Goal: Task Accomplishment & Management: Complete application form

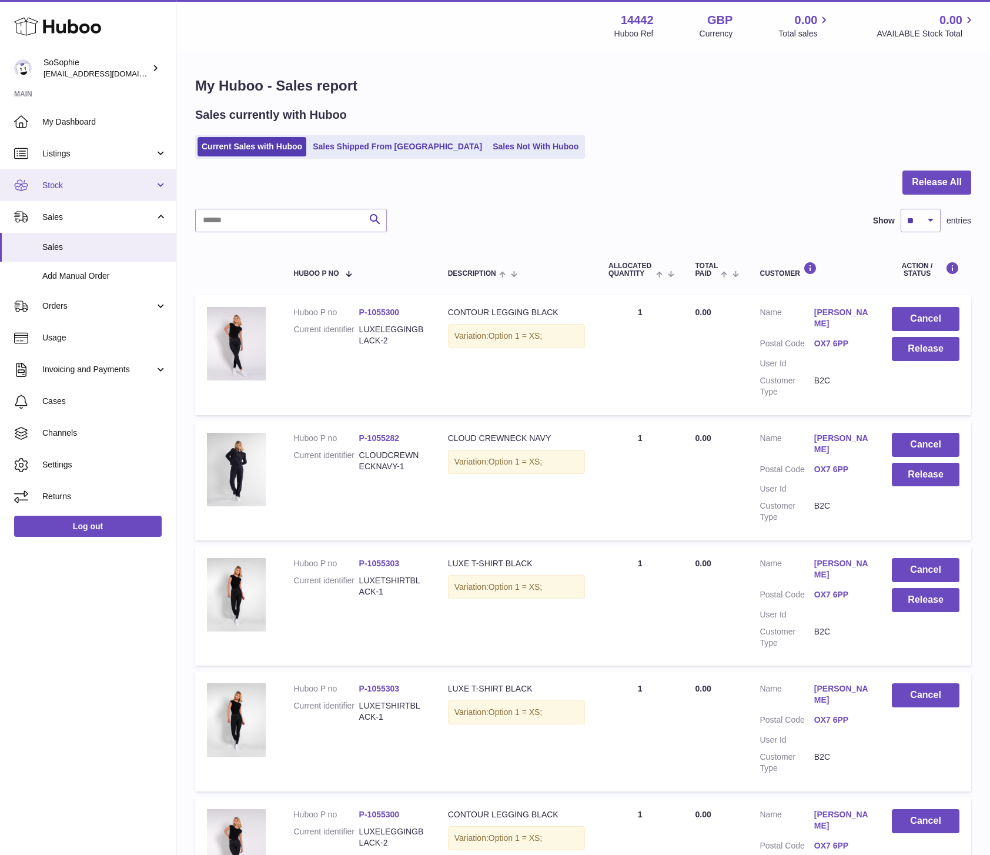
click at [74, 188] on span "Stock" at bounding box center [98, 185] width 112 height 11
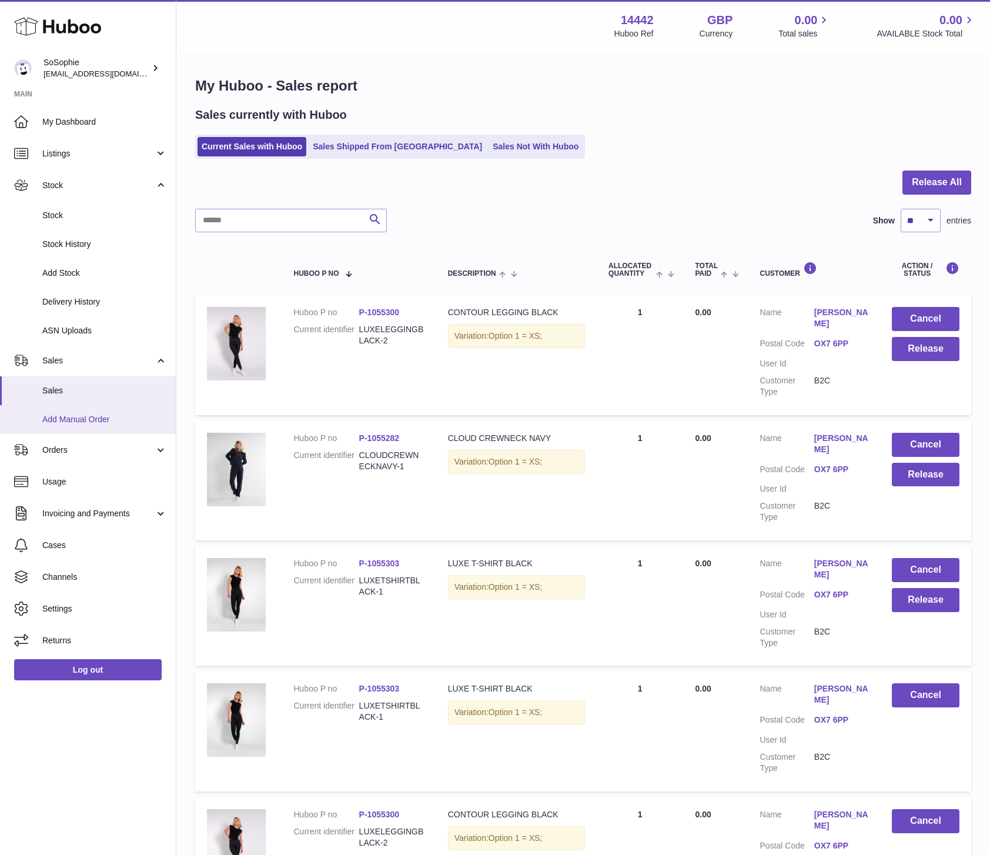
click at [79, 422] on span "Add Manual Order" at bounding box center [104, 419] width 125 height 11
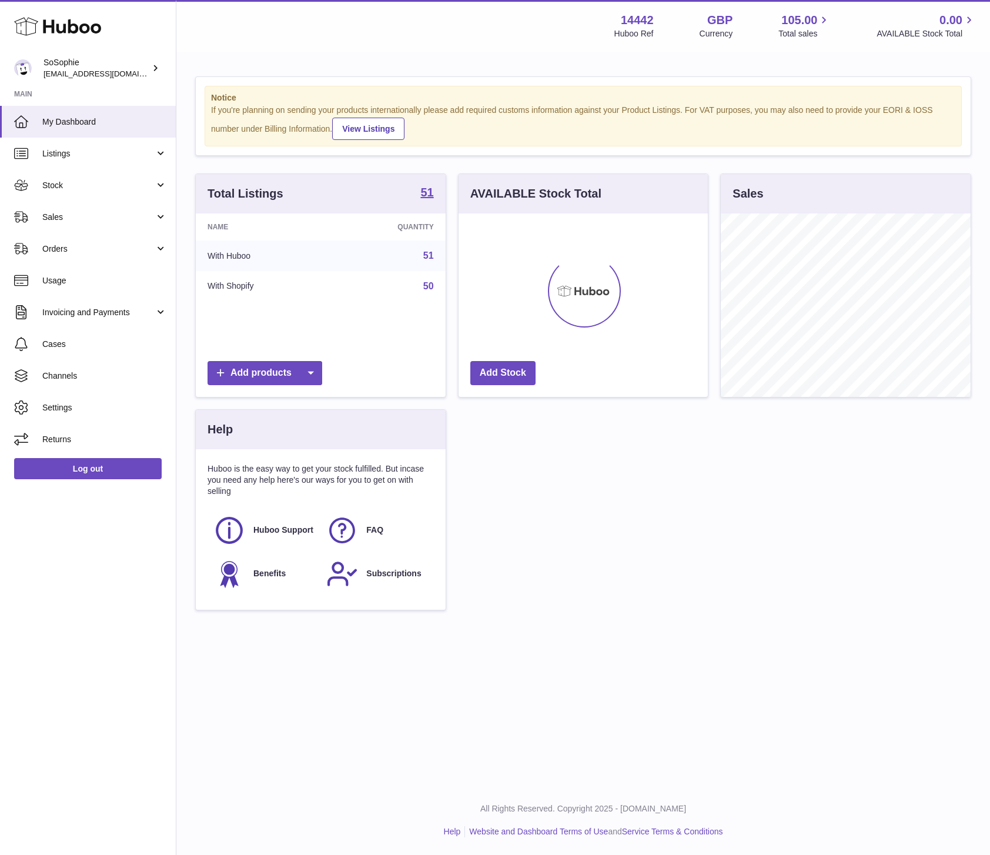
scroll to position [183, 250]
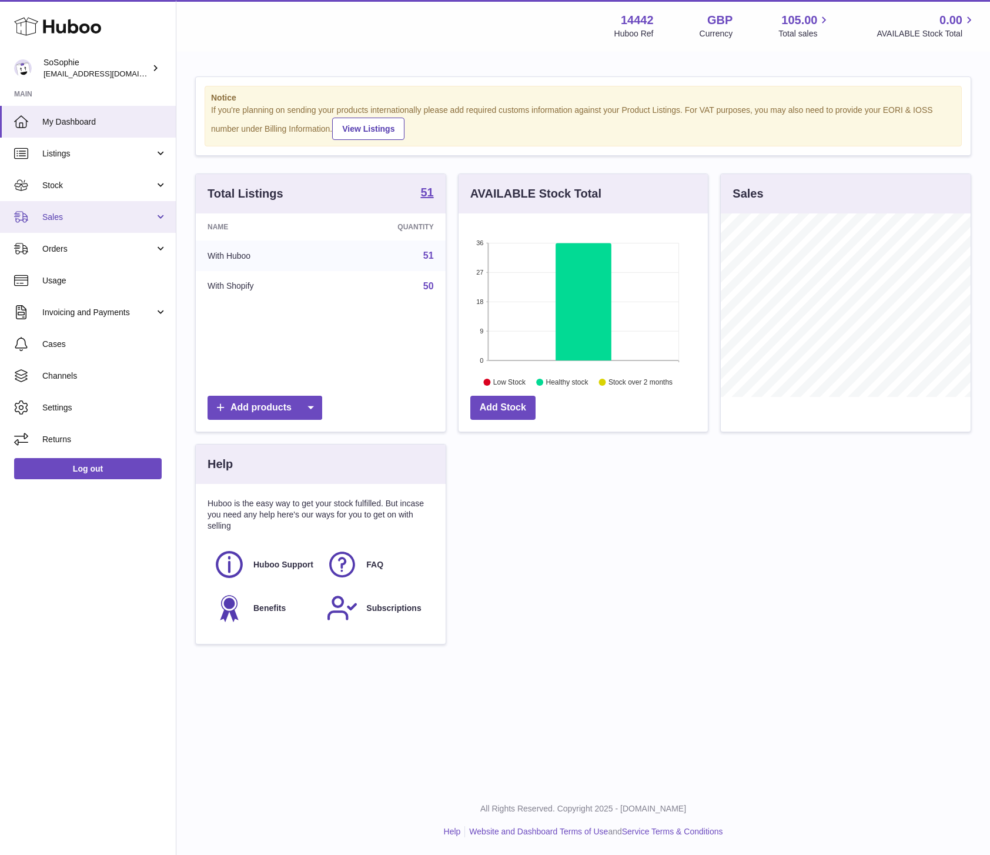
click at [104, 216] on span "Sales" at bounding box center [98, 217] width 112 height 11
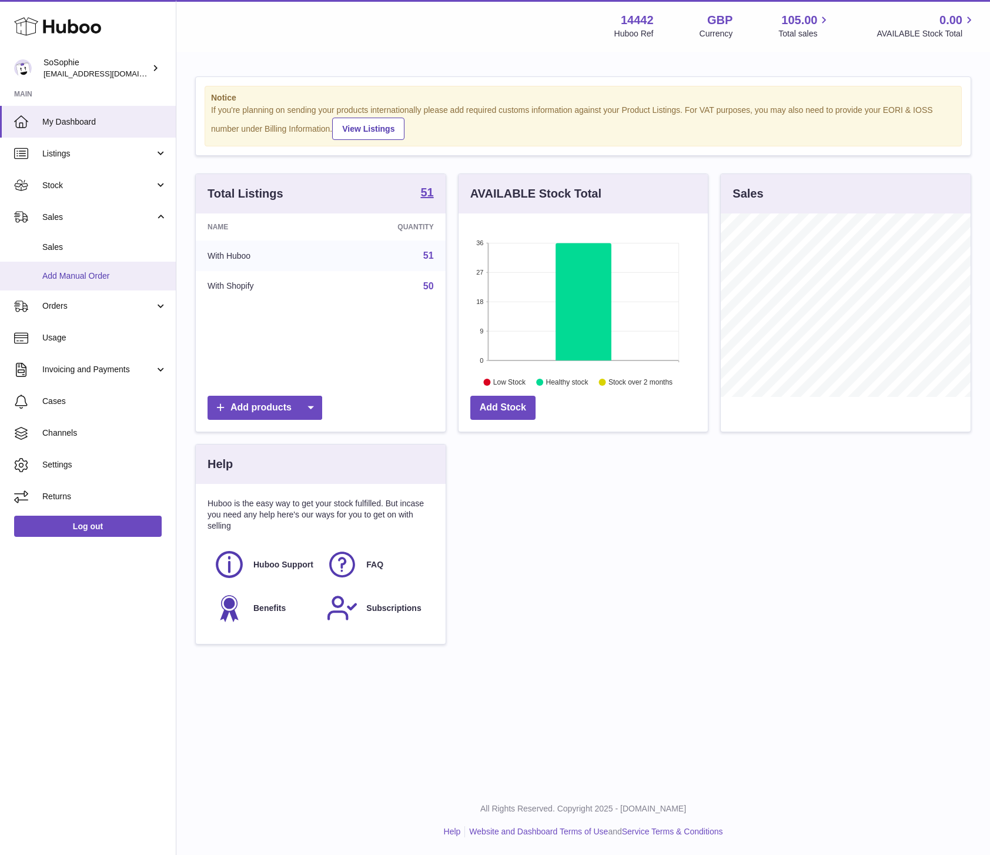
click at [100, 271] on span "Add Manual Order" at bounding box center [104, 276] width 125 height 11
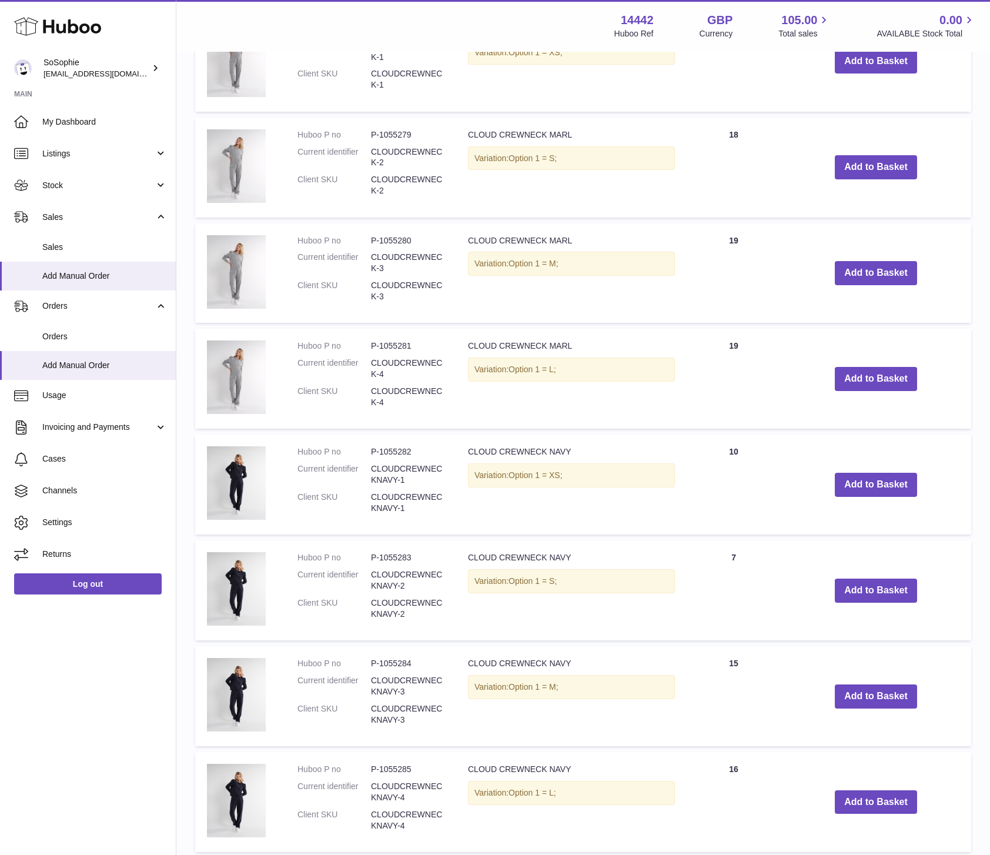
scroll to position [395, 0]
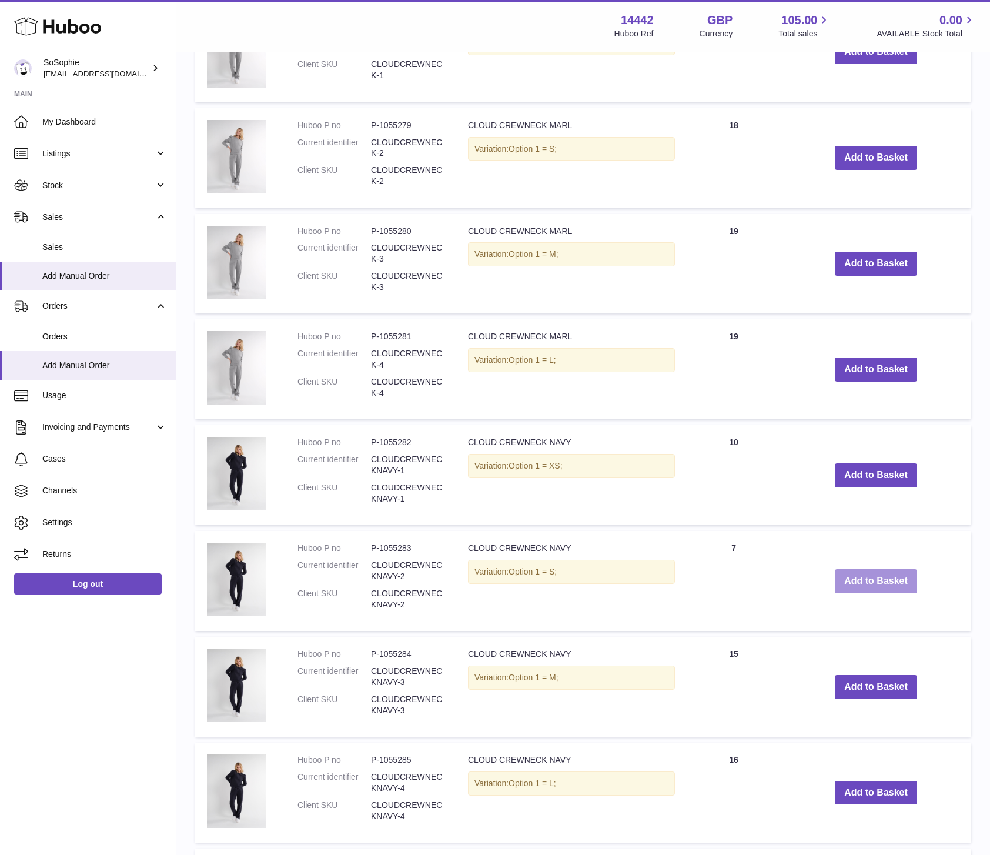
click at [857, 584] on button "Add to Basket" at bounding box center [876, 581] width 82 height 24
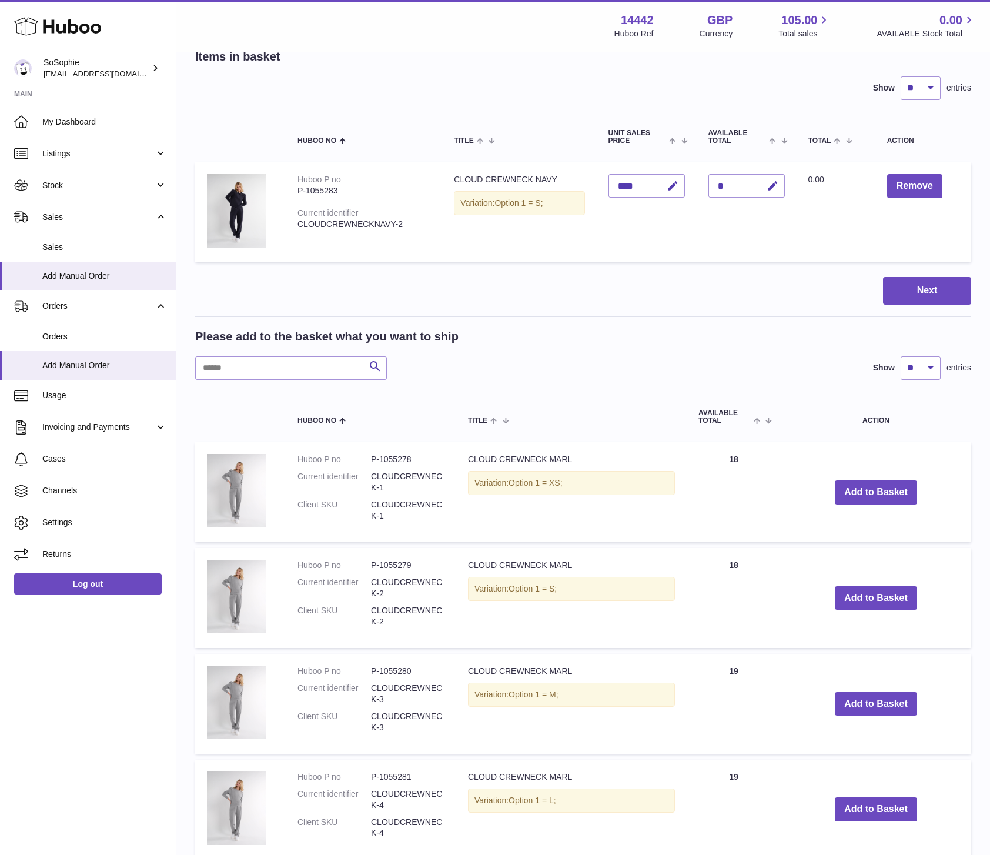
scroll to position [0, 0]
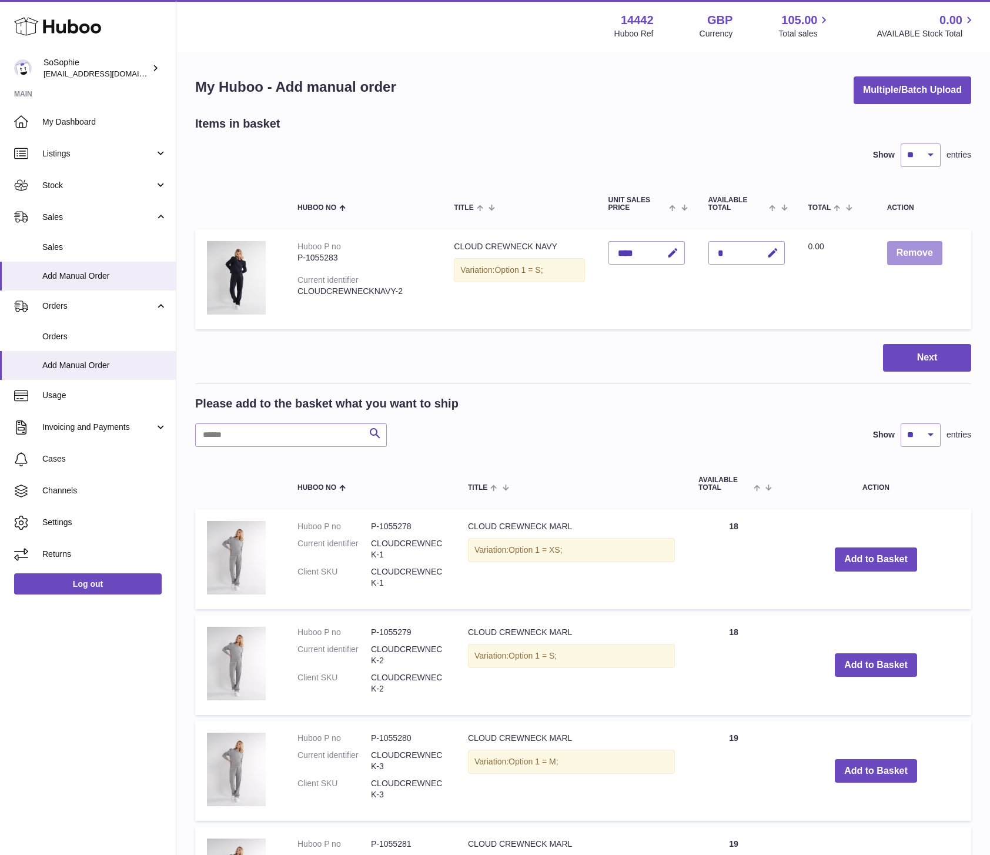
click at [903, 256] on button "Remove" at bounding box center [914, 253] width 55 height 24
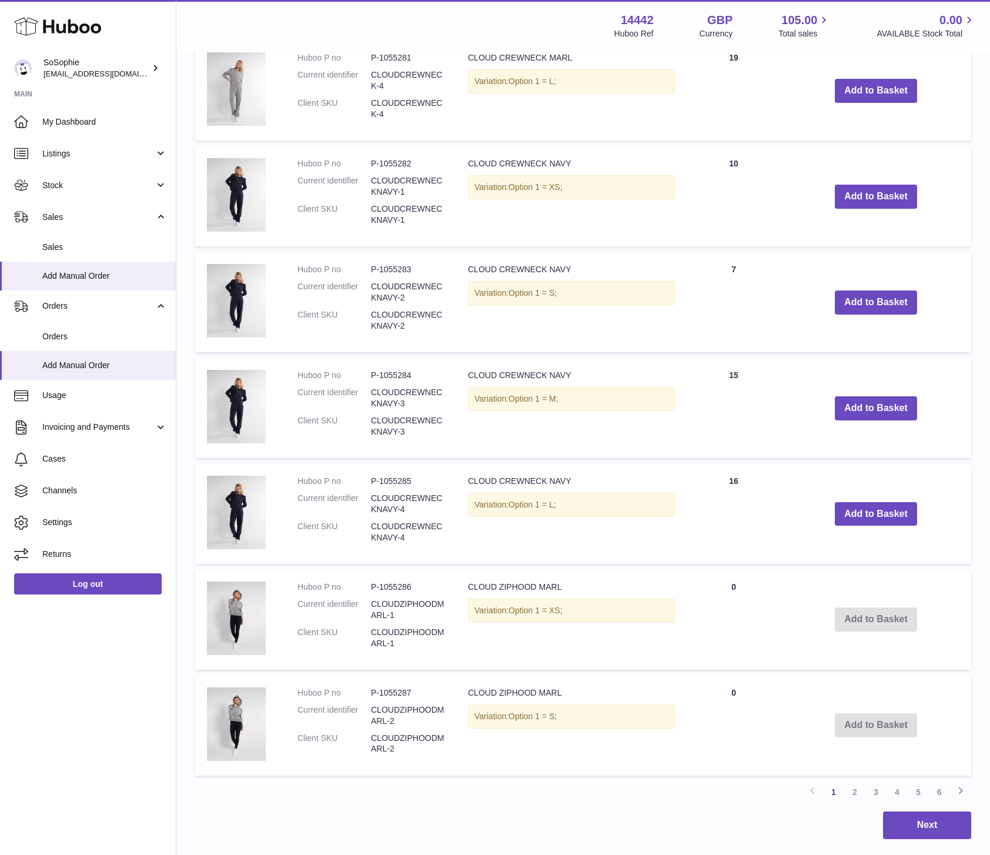
scroll to position [706, 0]
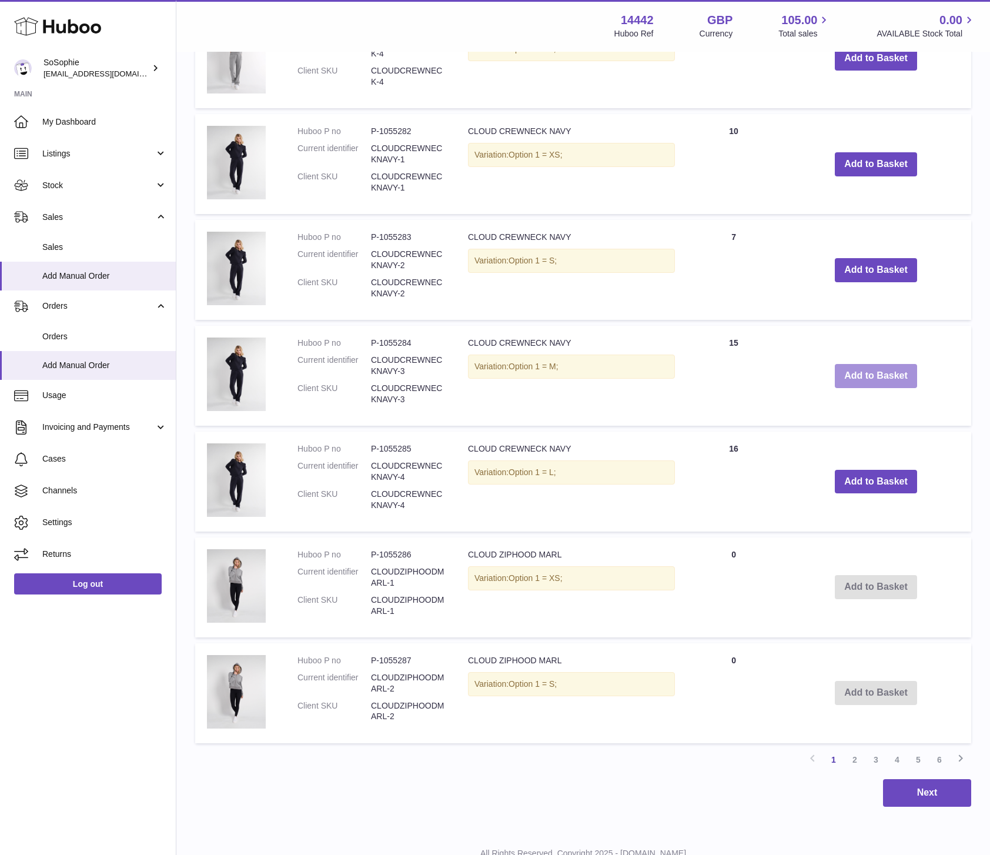
click at [867, 378] on button "Add to Basket" at bounding box center [876, 376] width 82 height 24
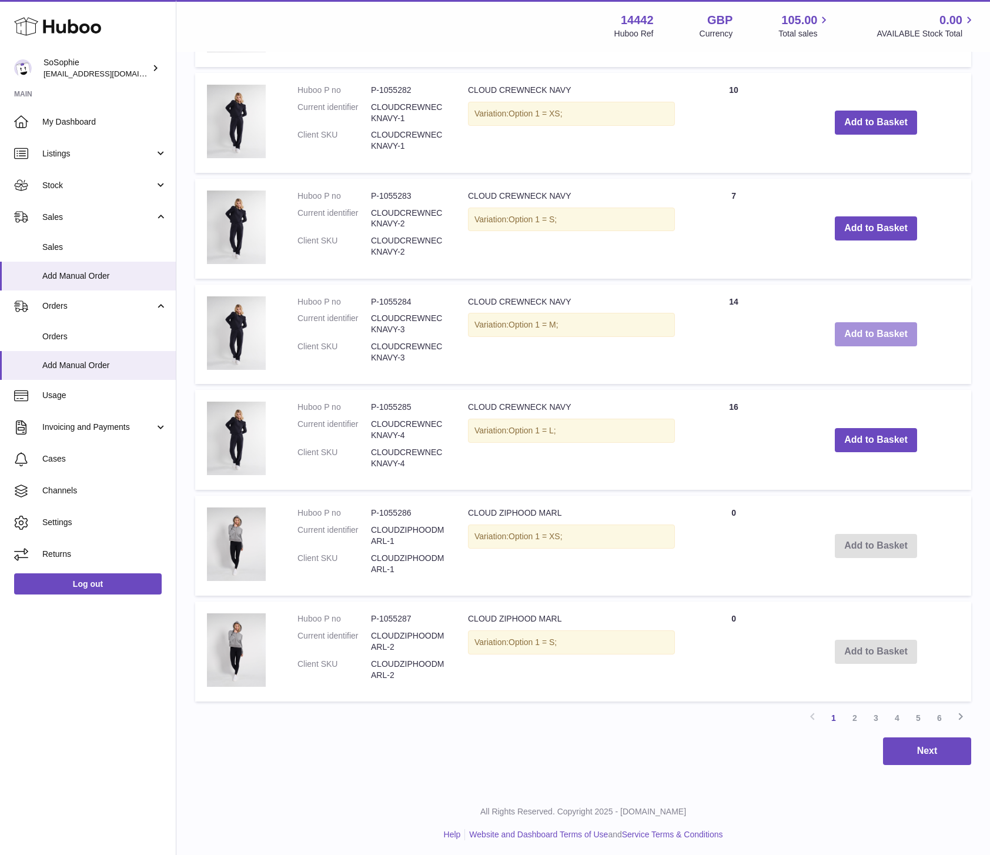
scroll to position [863, 0]
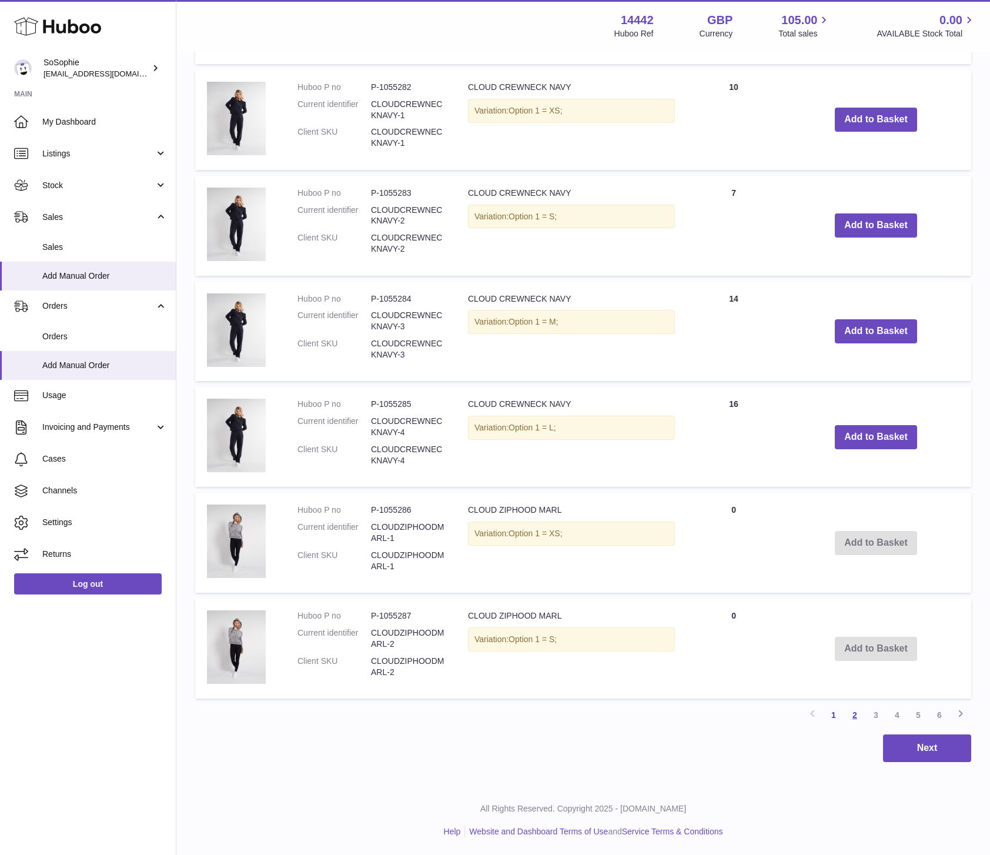
click at [855, 716] on link "2" at bounding box center [855, 715] width 21 height 21
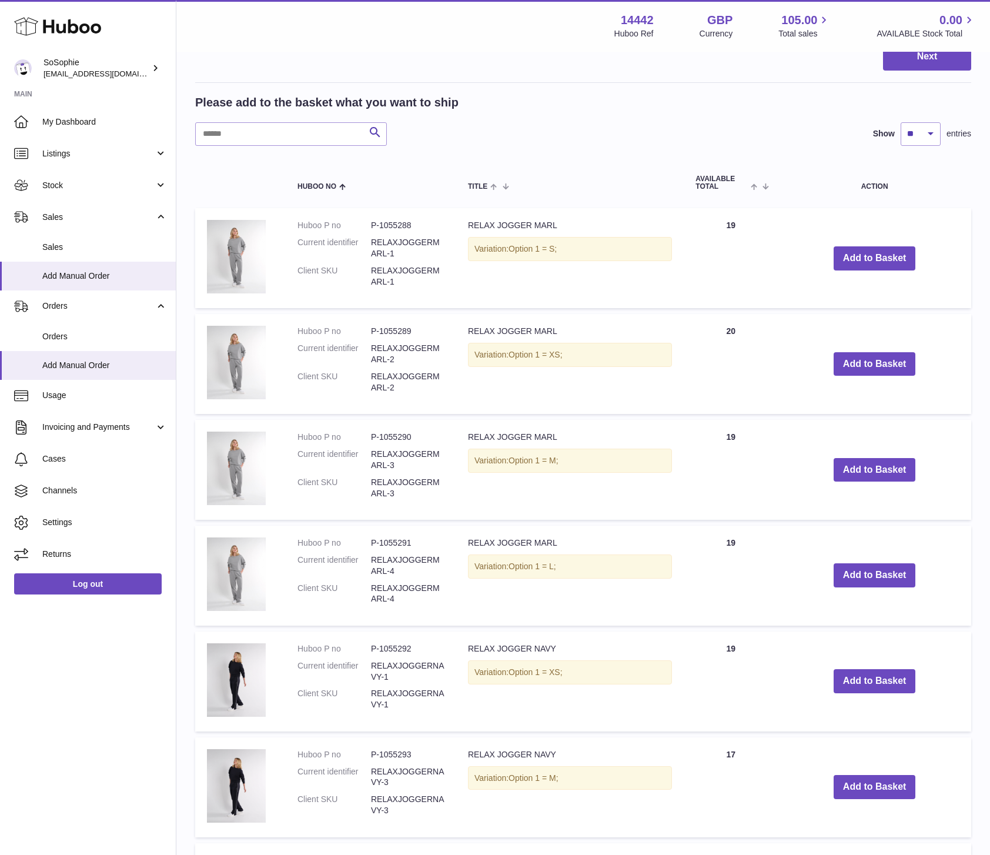
scroll to position [302, 0]
click at [889, 468] on button "Add to Basket" at bounding box center [875, 470] width 82 height 24
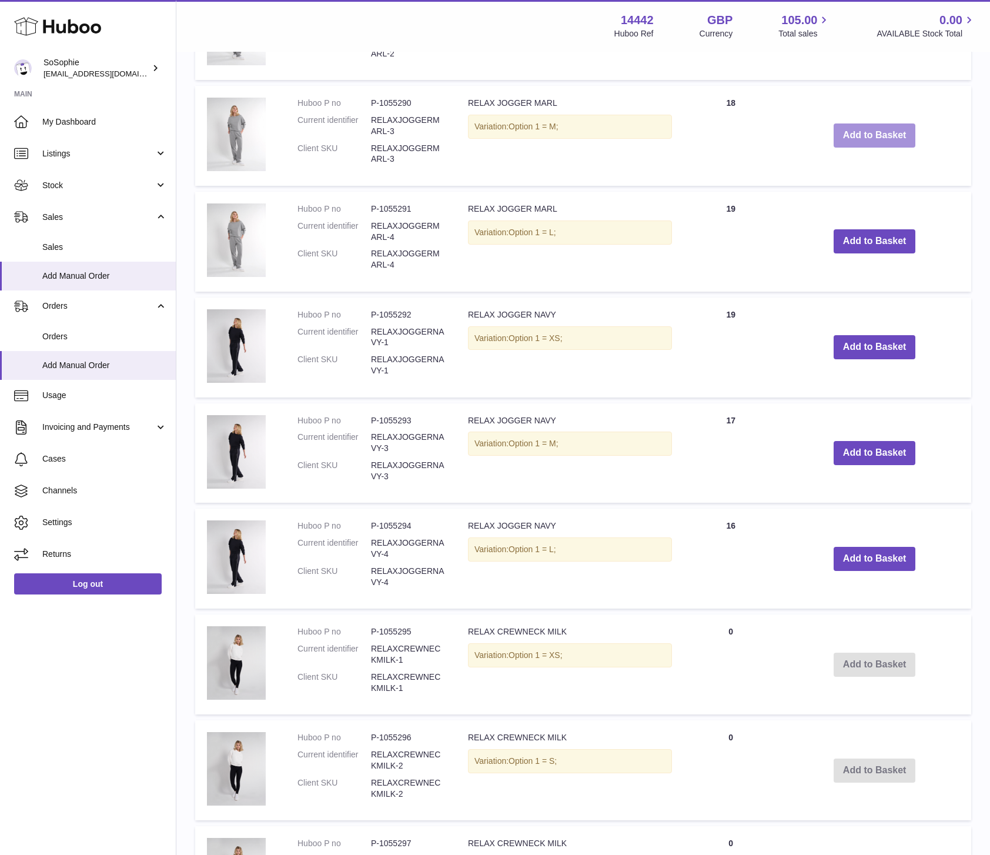
scroll to position [742, 0]
click at [885, 453] on button "Add to Basket" at bounding box center [875, 453] width 82 height 24
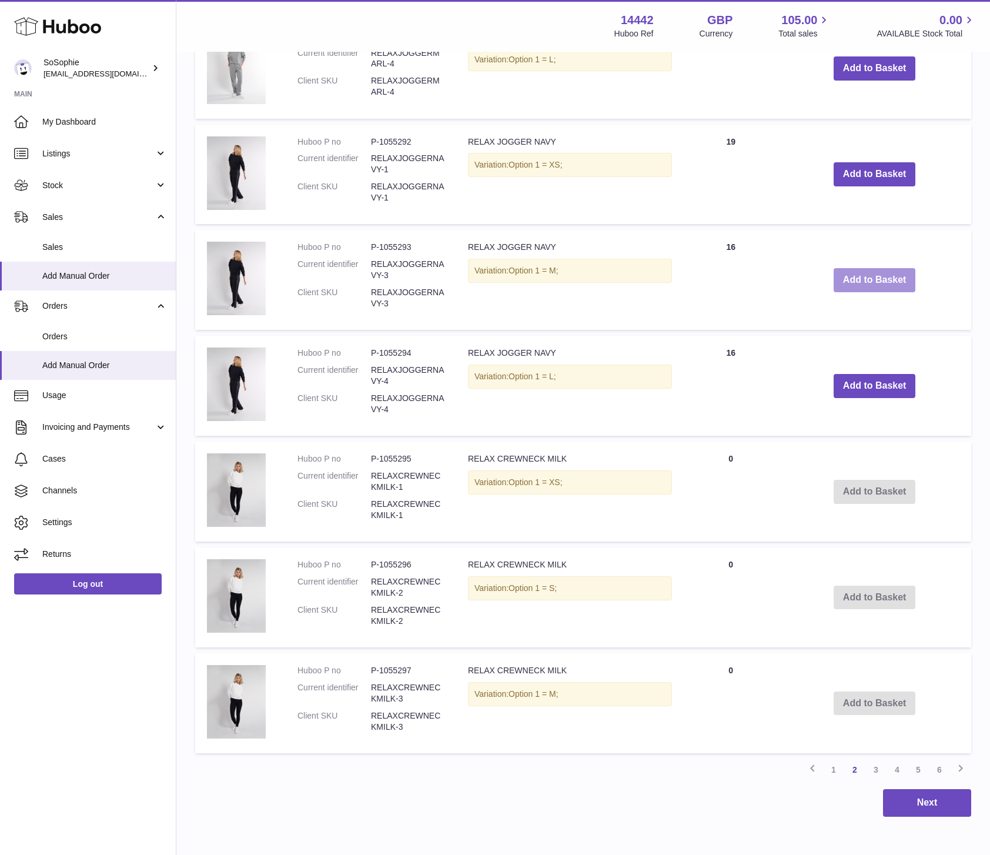
scroll to position [1074, 0]
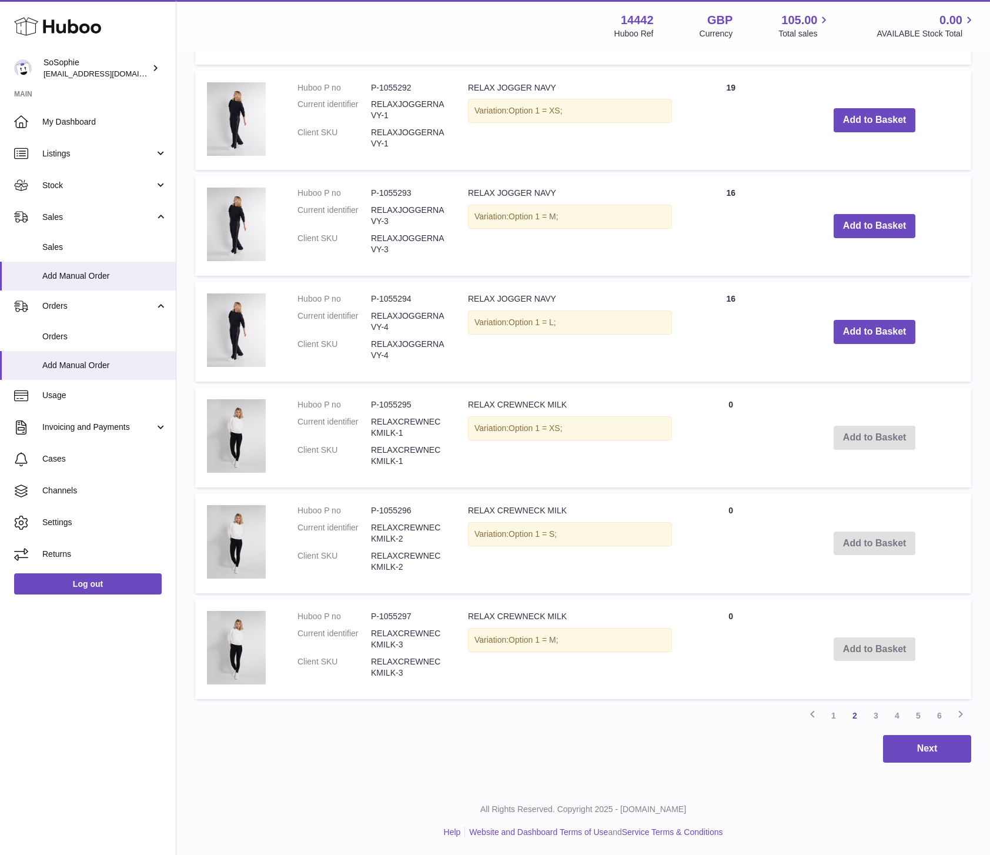
click at [865, 647] on td "Add to Basket" at bounding box center [874, 649] width 193 height 100
click at [885, 652] on td "Add to Basket" at bounding box center [874, 649] width 193 height 100
click at [876, 717] on link "3" at bounding box center [876, 715] width 21 height 21
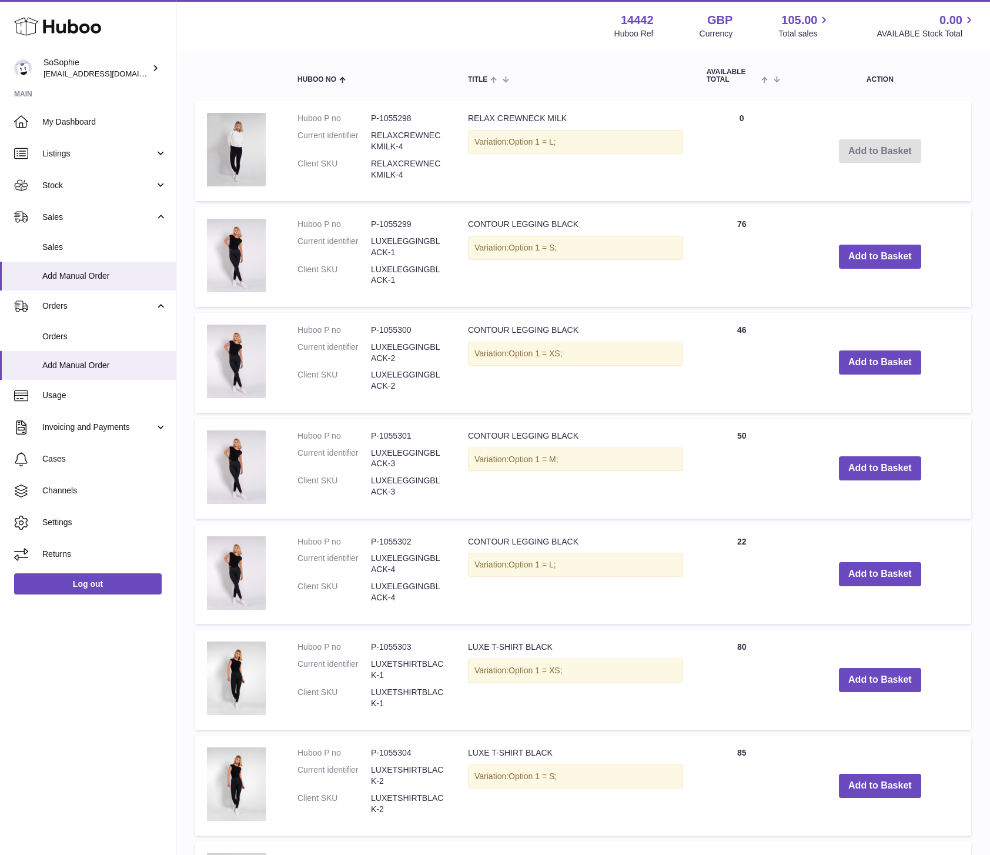
scroll to position [623, 0]
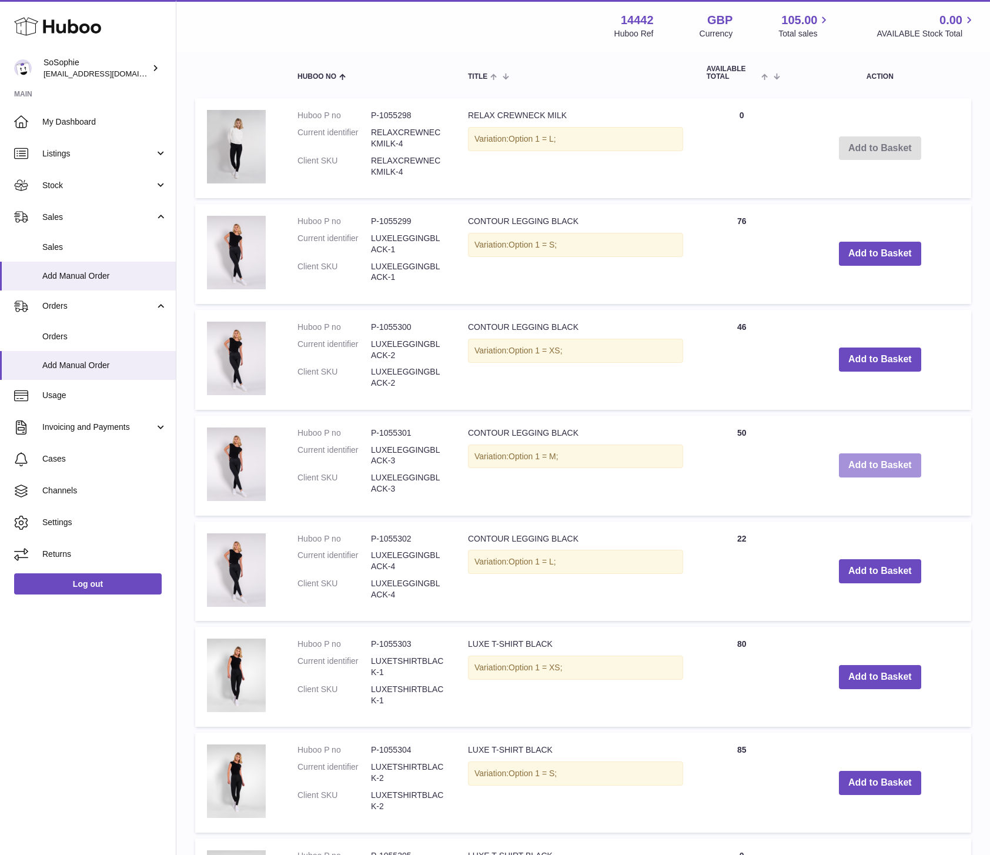
click at [892, 472] on button "Add to Basket" at bounding box center [880, 465] width 82 height 24
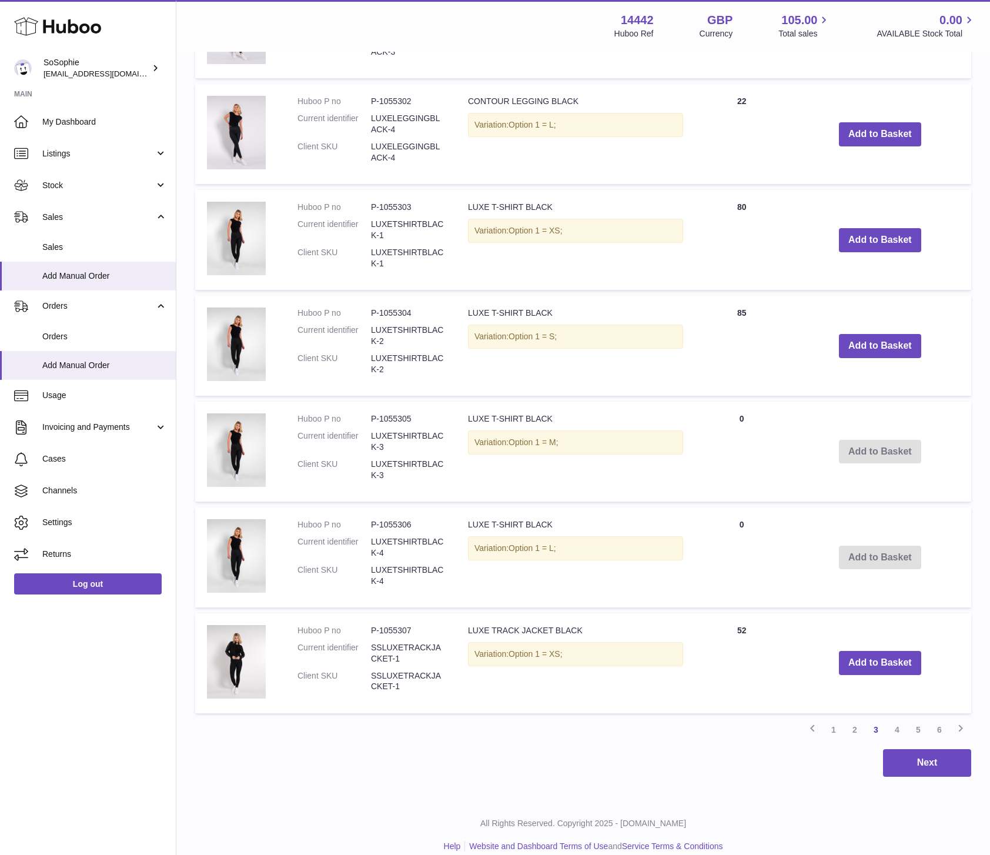
scroll to position [1180, 0]
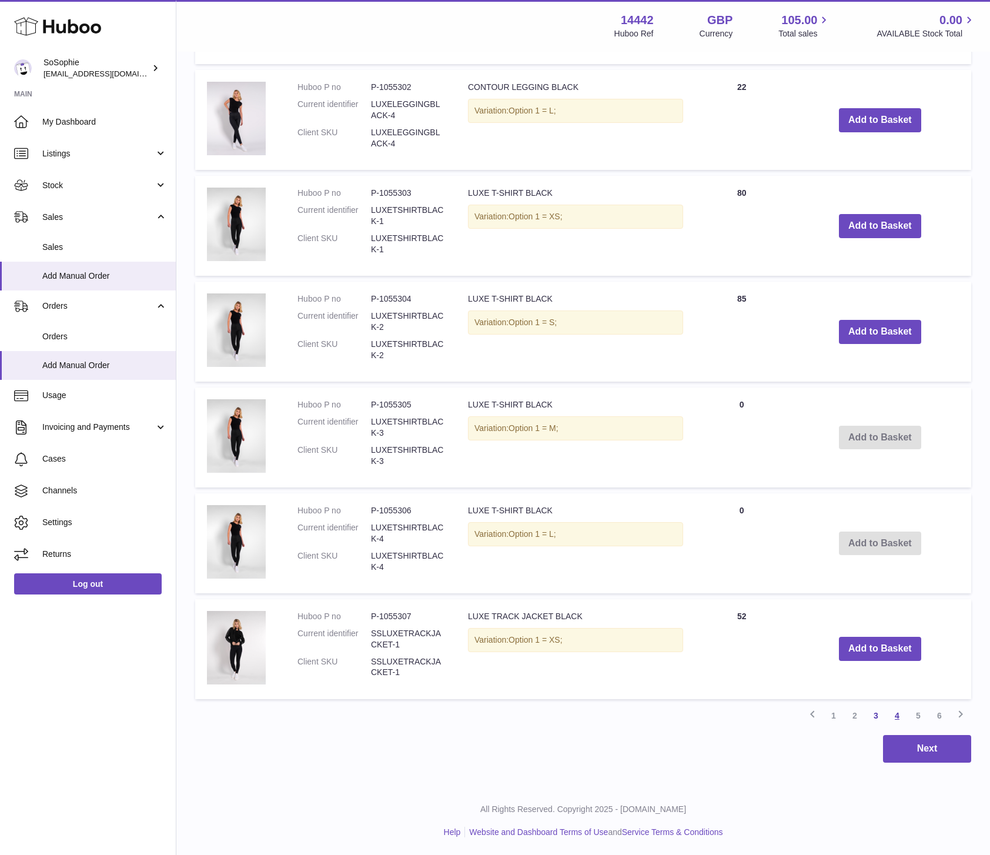
click at [900, 716] on link "4" at bounding box center [897, 715] width 21 height 21
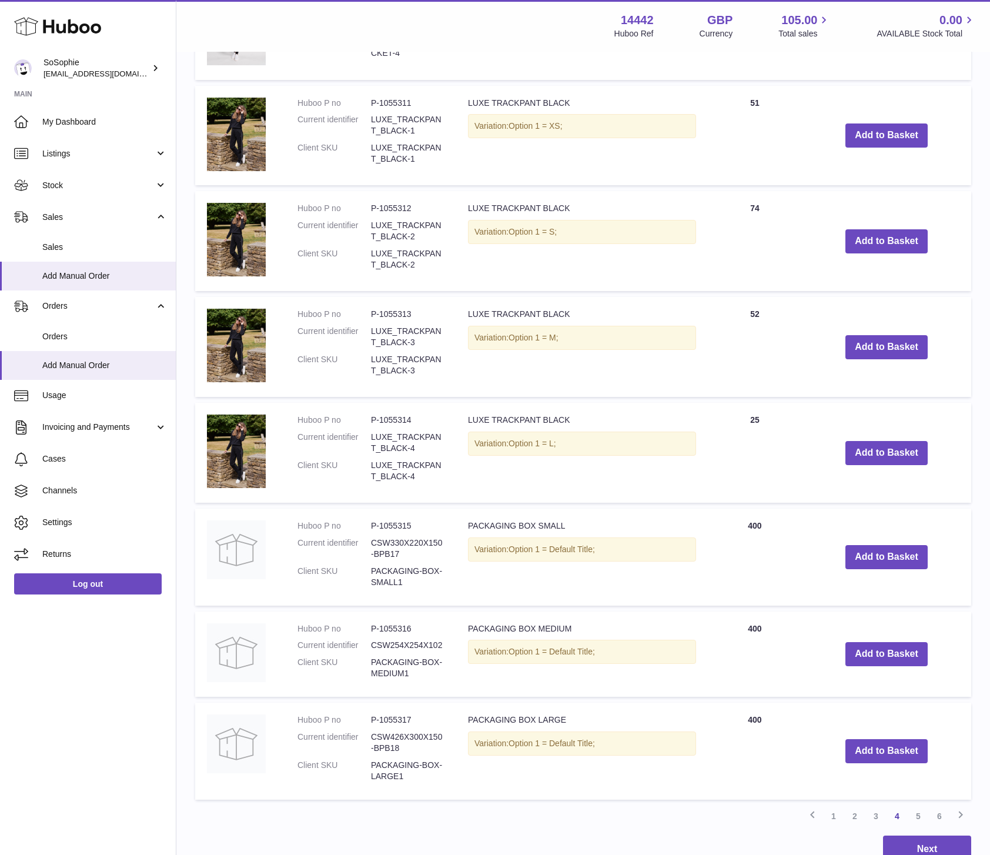
scroll to position [1159, 0]
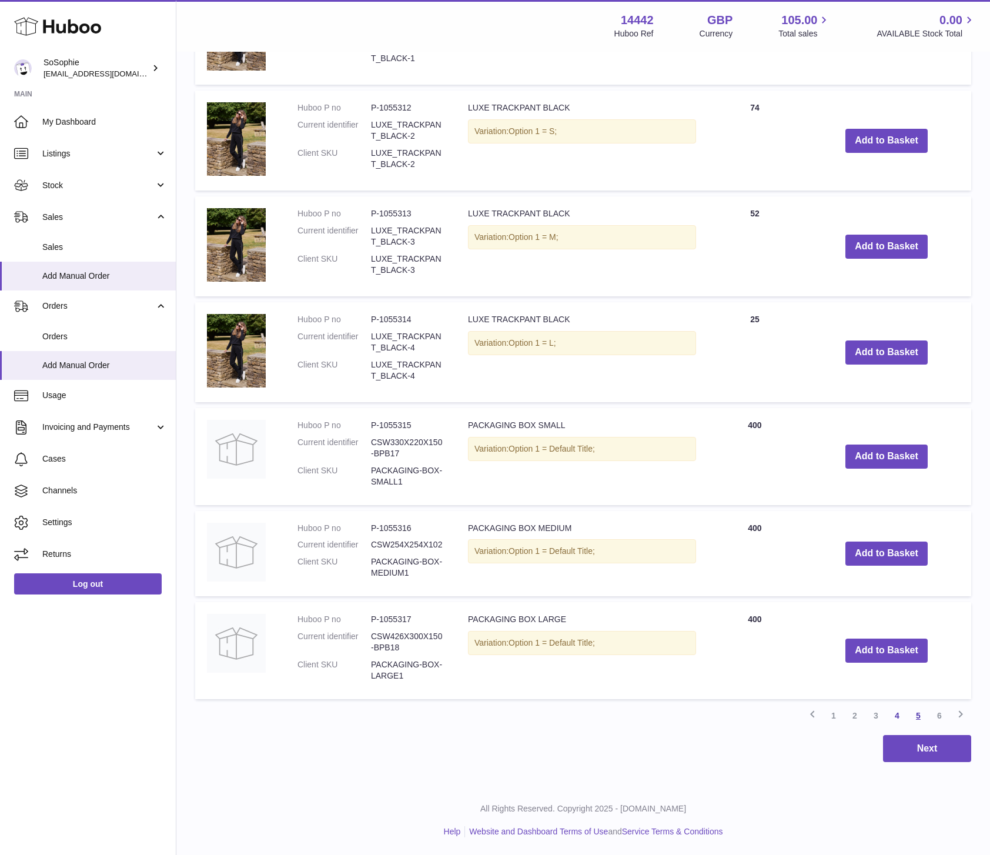
click at [920, 716] on link "5" at bounding box center [918, 715] width 21 height 21
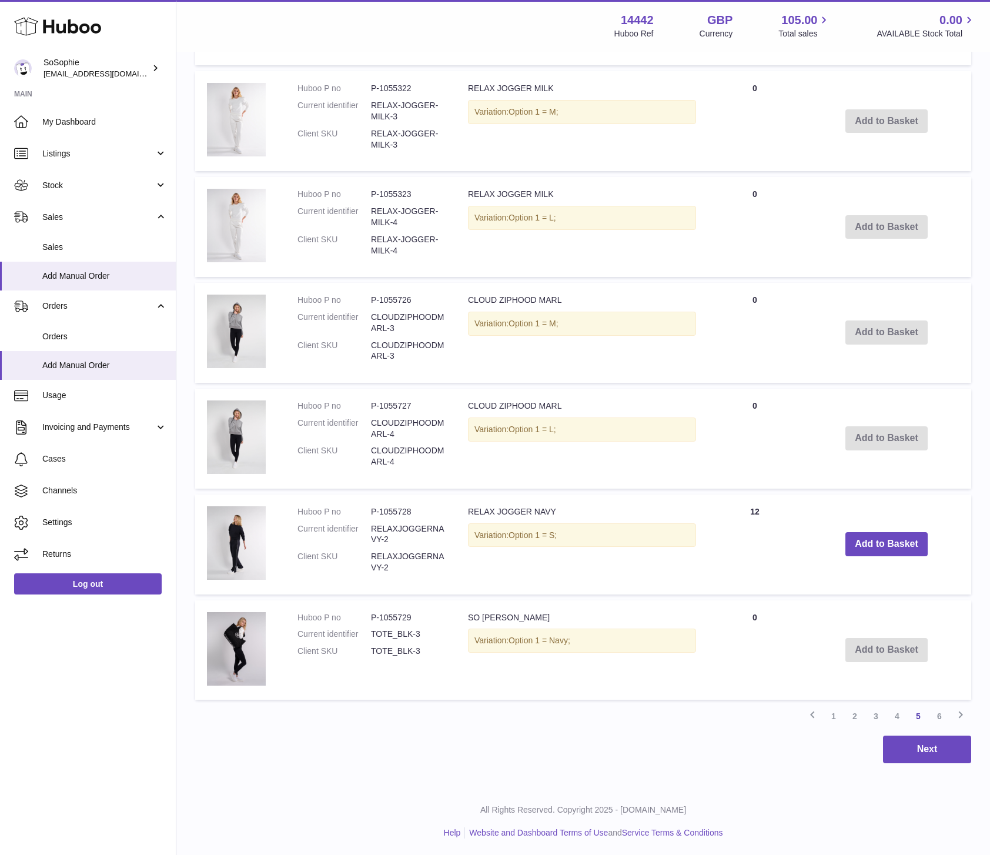
scroll to position [1151, 0]
click at [940, 714] on link "6" at bounding box center [939, 715] width 21 height 21
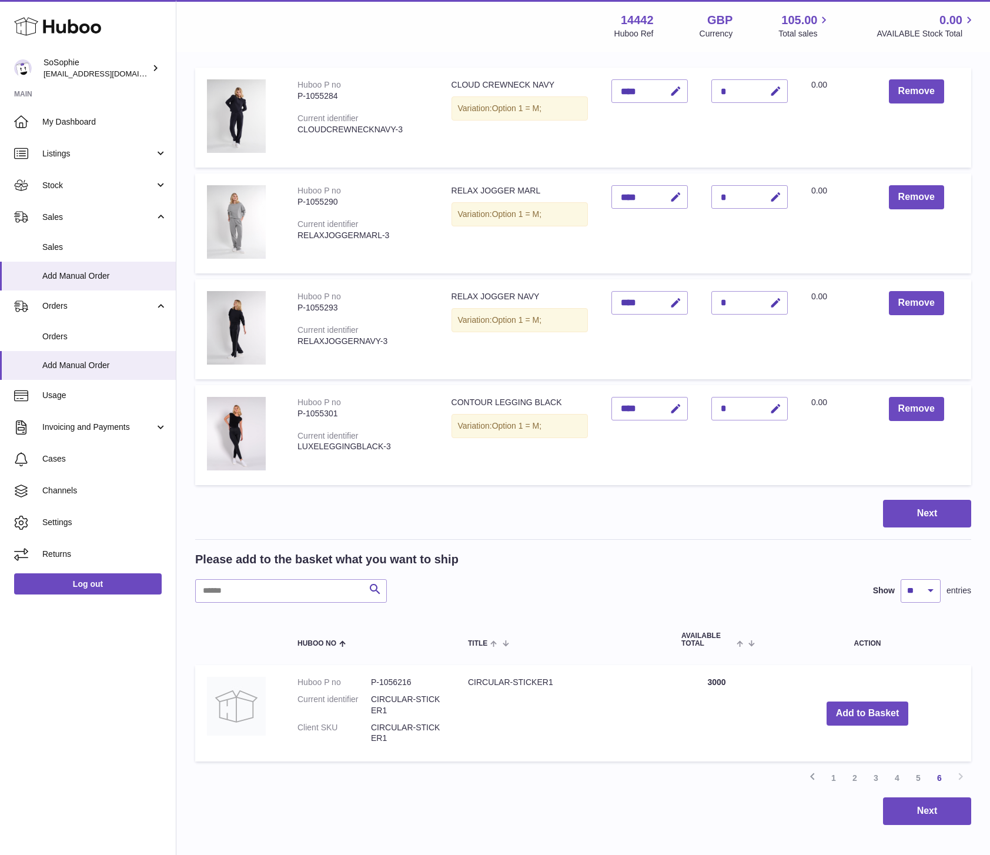
scroll to position [225, 0]
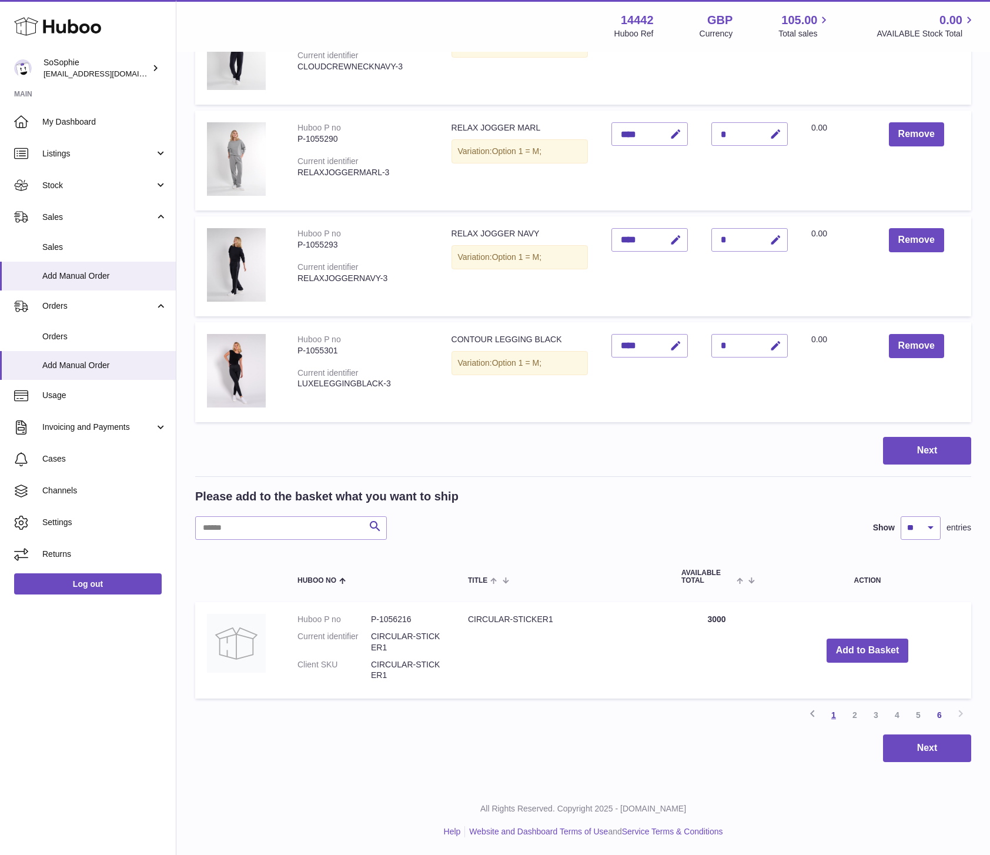
click at [835, 714] on link "1" at bounding box center [833, 715] width 21 height 21
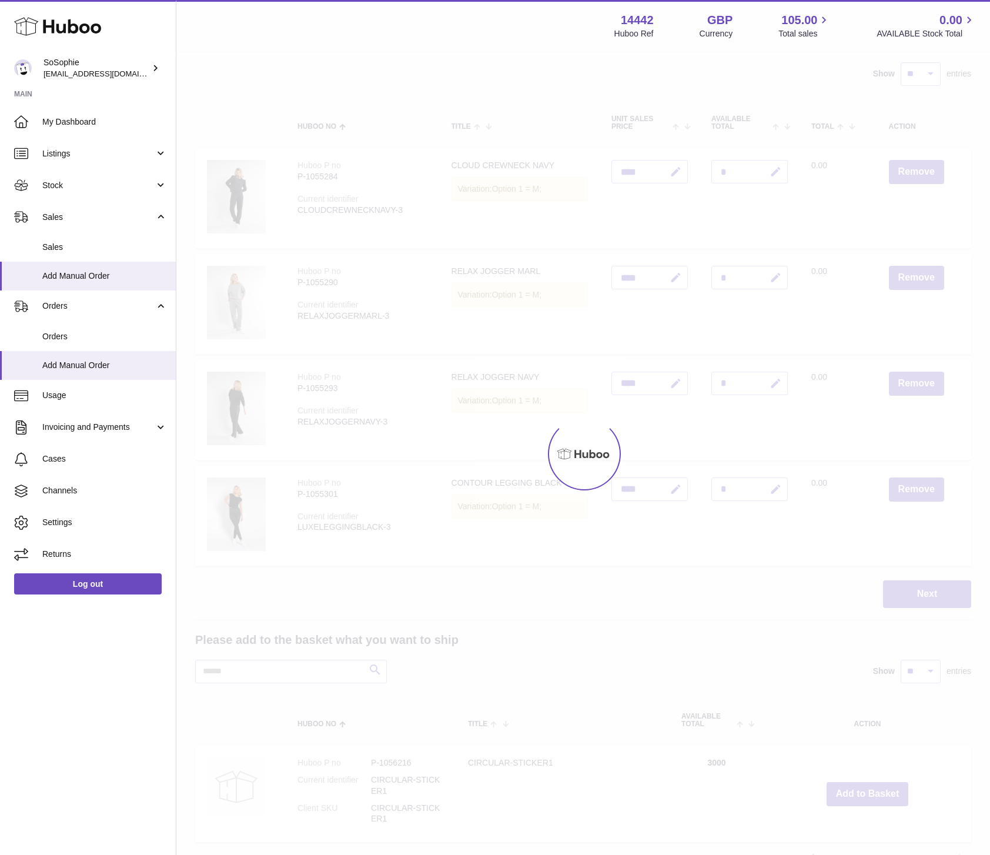
scroll to position [53, 0]
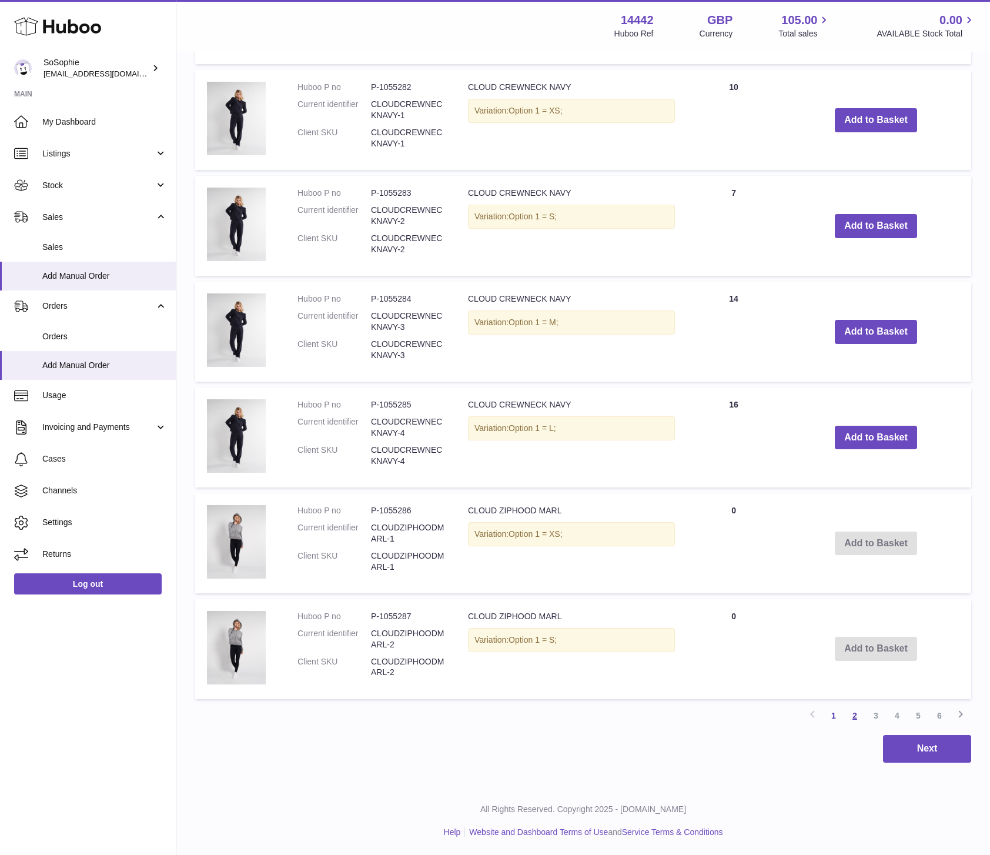
click at [858, 717] on link "2" at bounding box center [855, 715] width 21 height 21
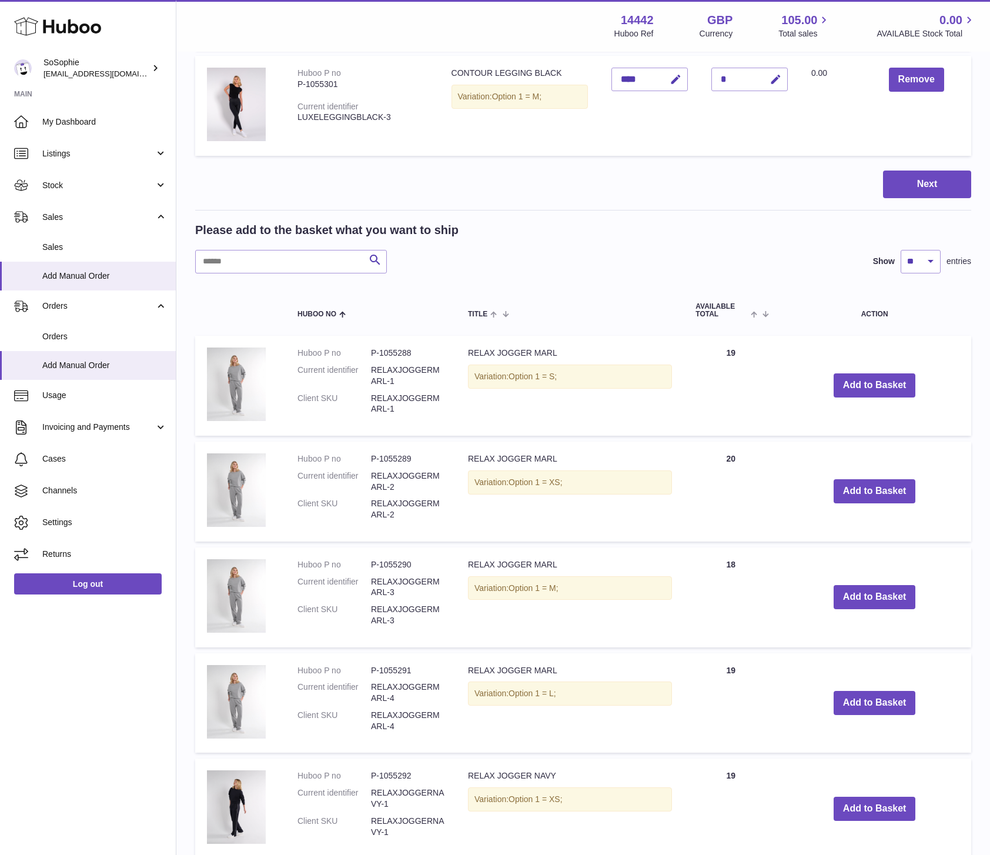
scroll to position [492, 0]
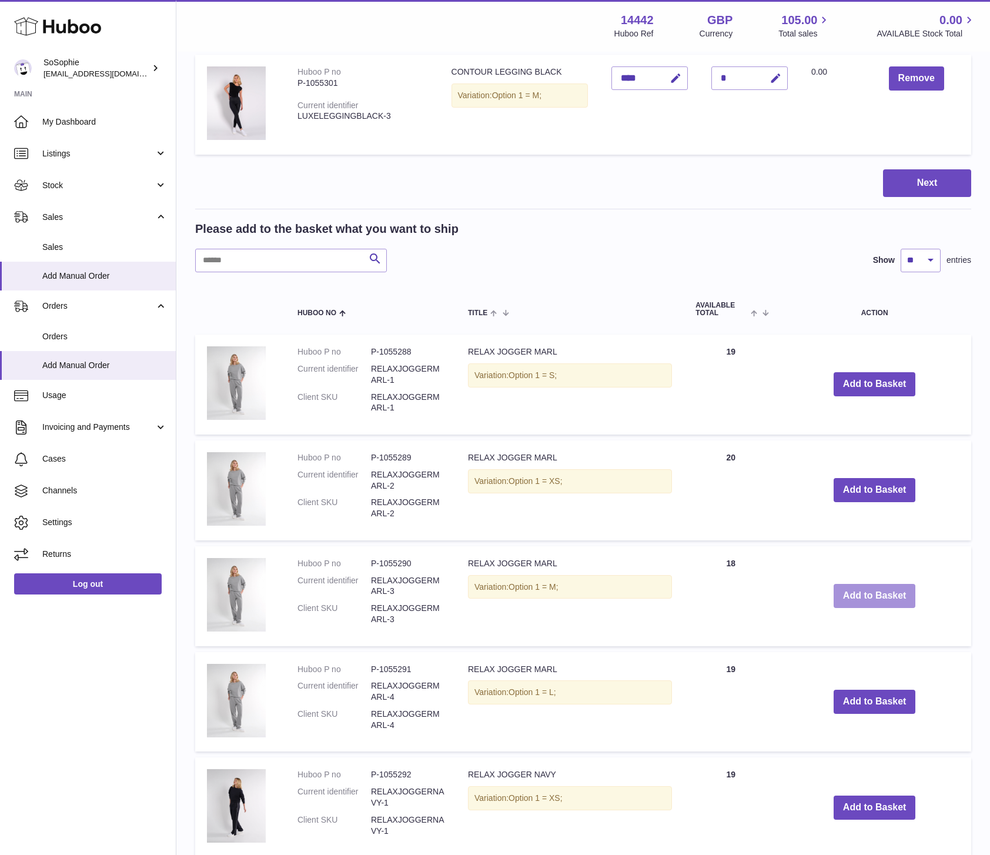
click at [865, 596] on button "Add to Basket" at bounding box center [875, 596] width 82 height 24
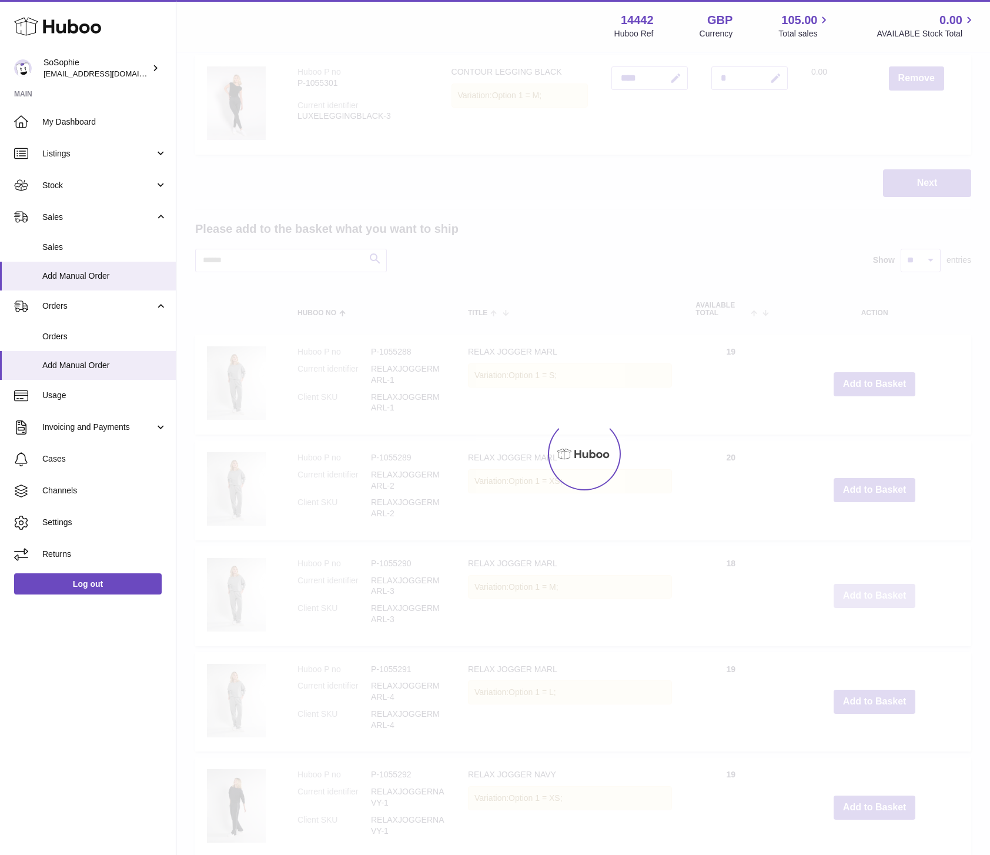
type input "*"
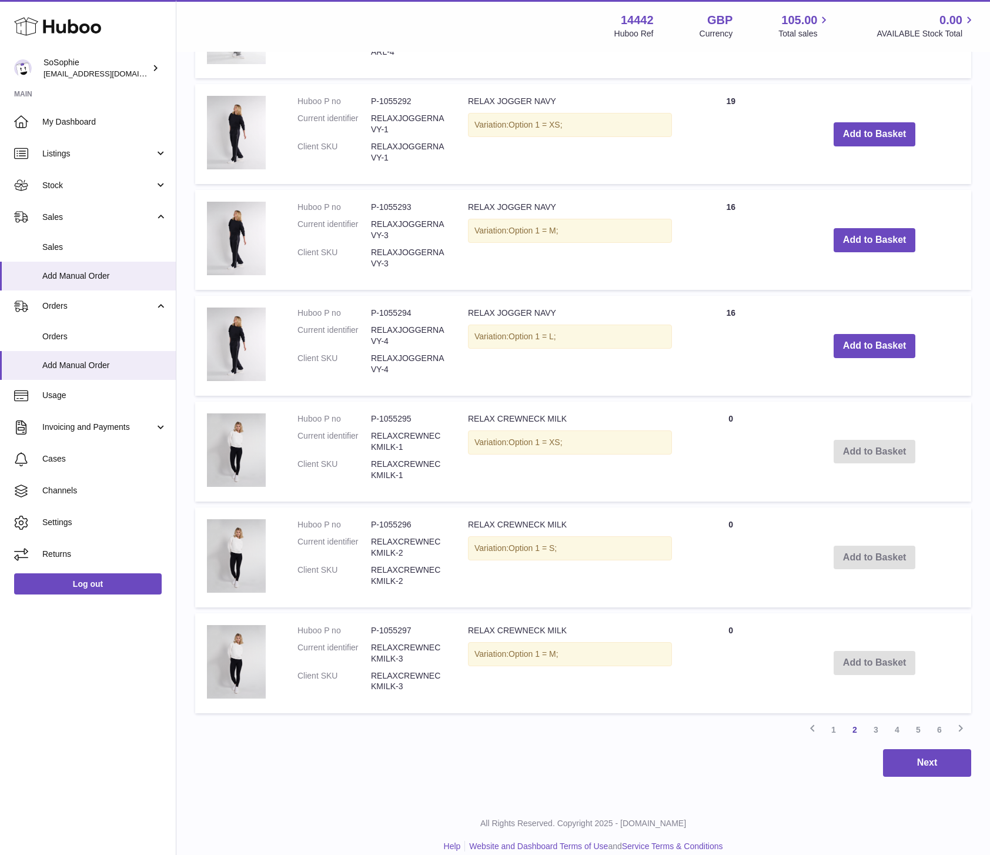
scroll to position [1168, 0]
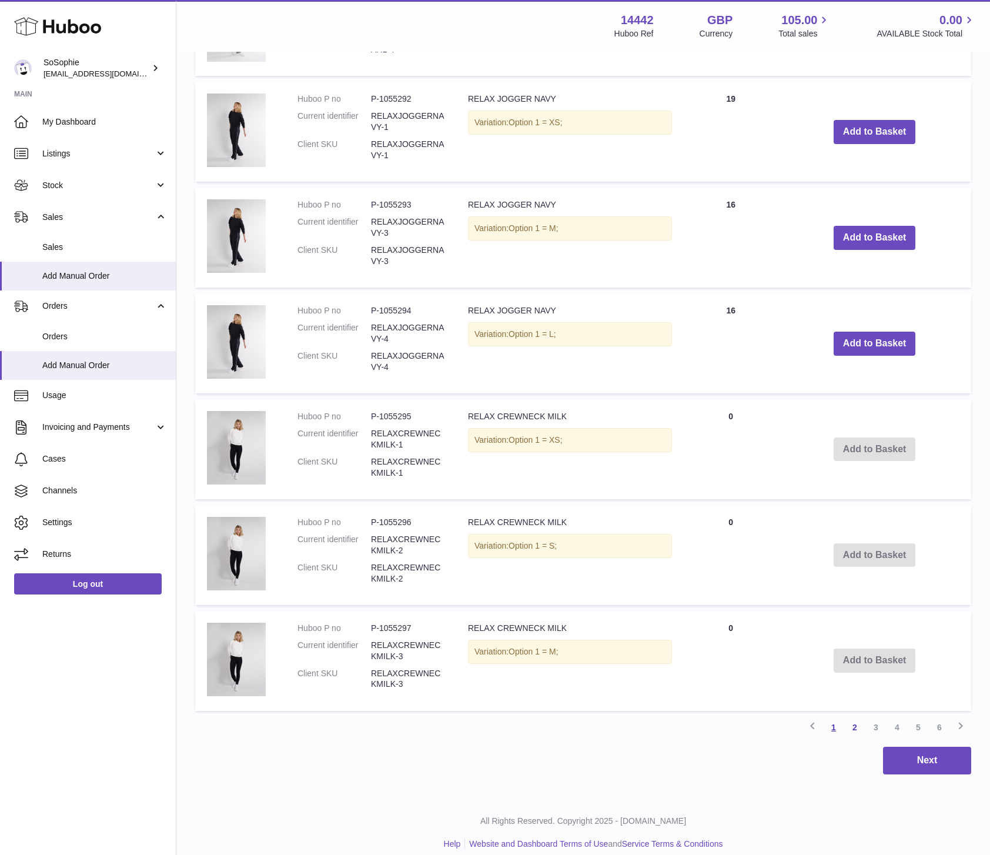
click at [835, 730] on link "1" at bounding box center [833, 727] width 21 height 21
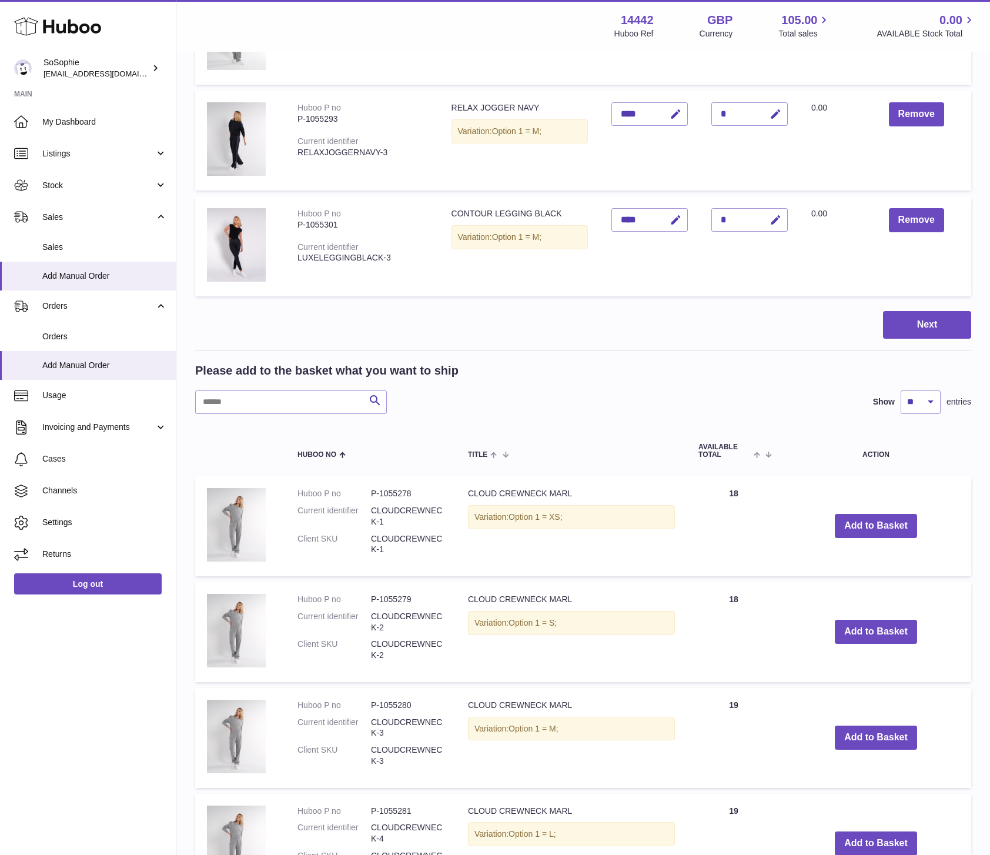
scroll to position [354, 0]
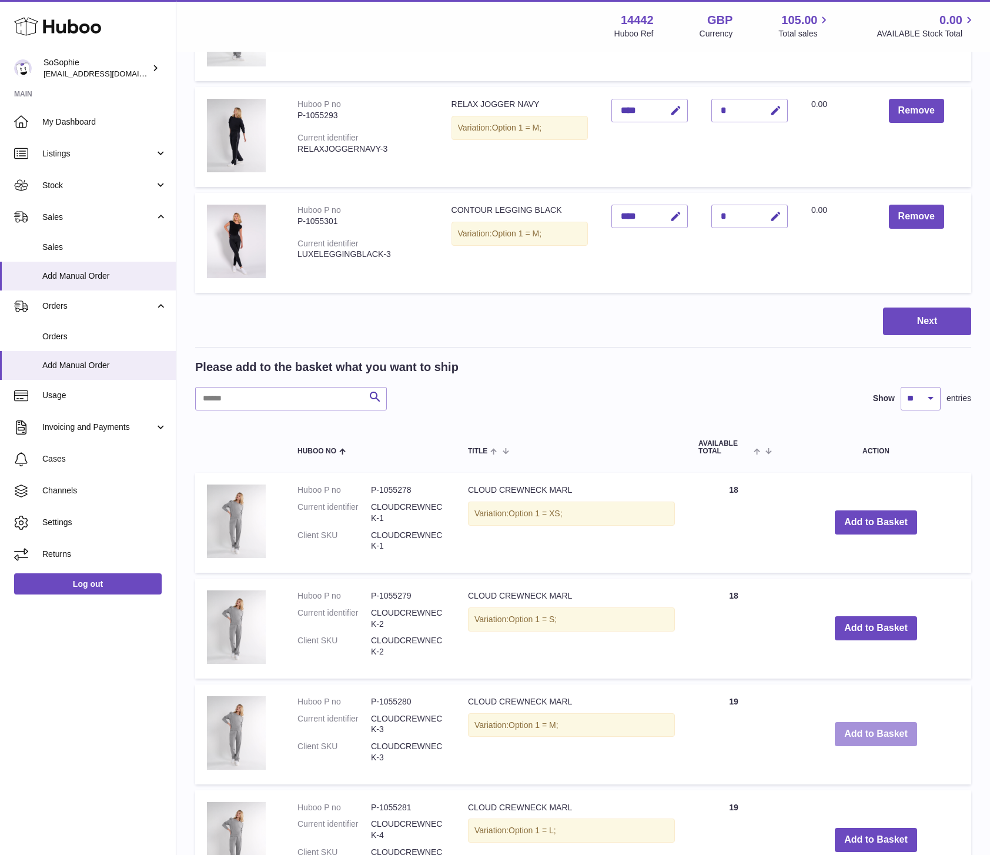
click at [869, 736] on button "Add to Basket" at bounding box center [876, 734] width 82 height 24
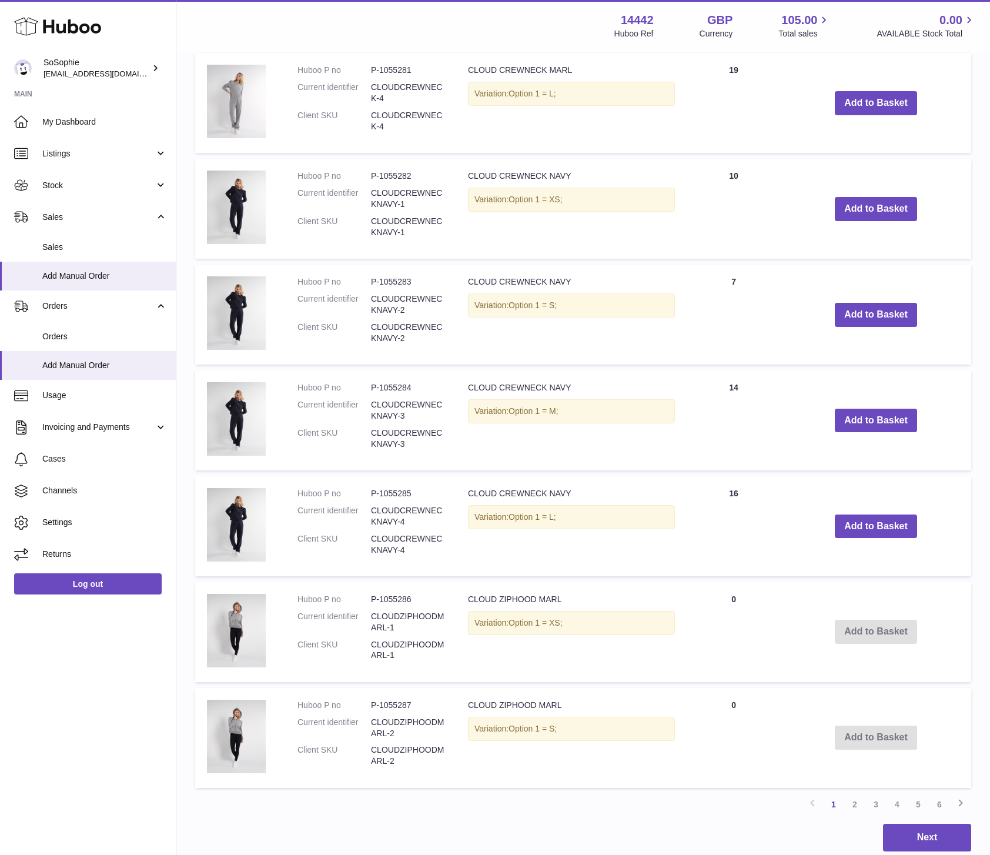
scroll to position [1286, 0]
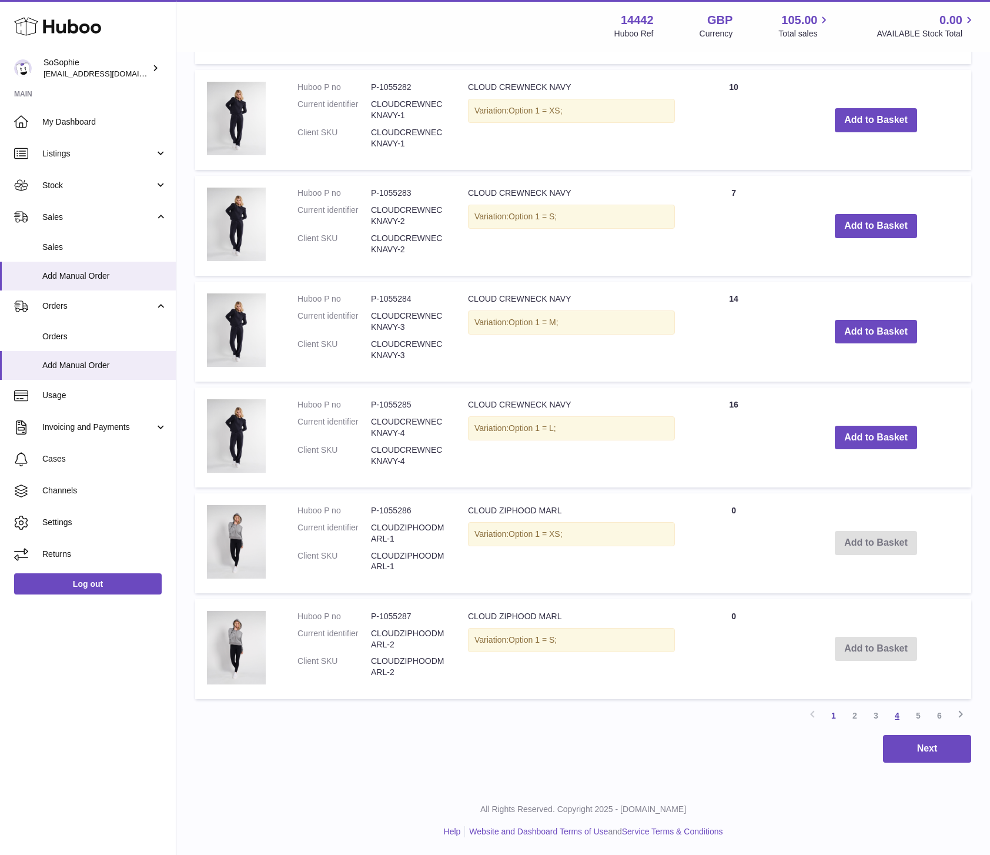
click at [901, 713] on link "4" at bounding box center [897, 715] width 21 height 21
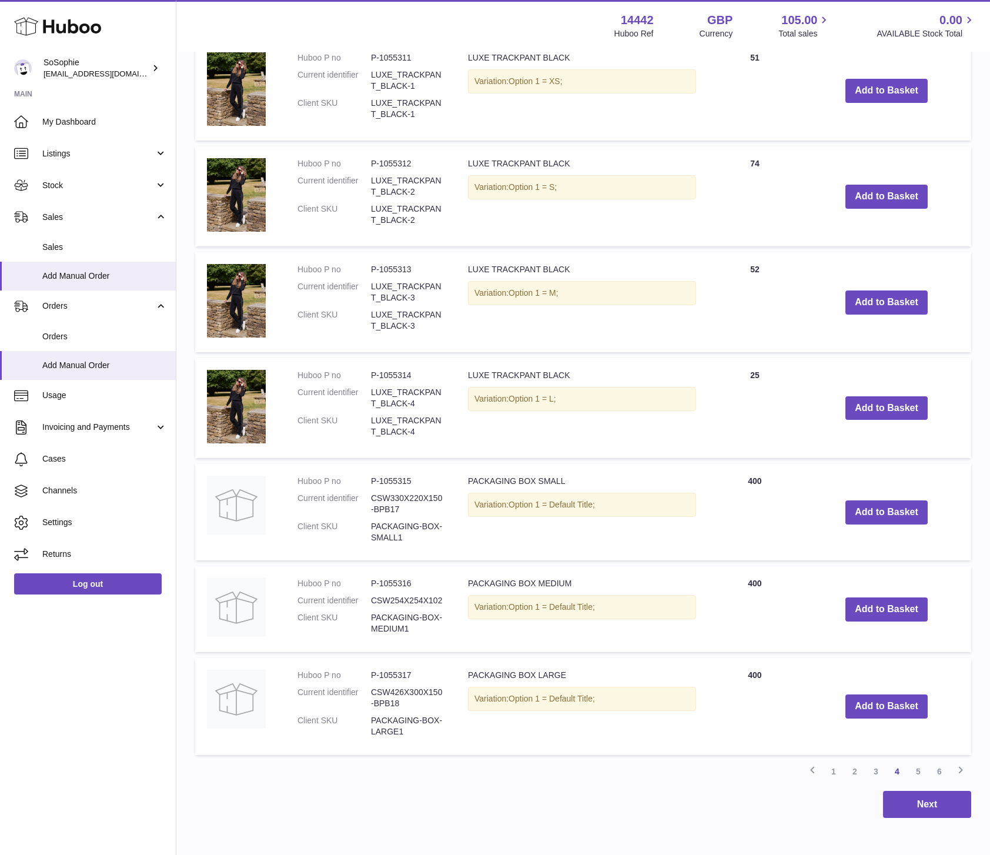
scroll to position [1210, 0]
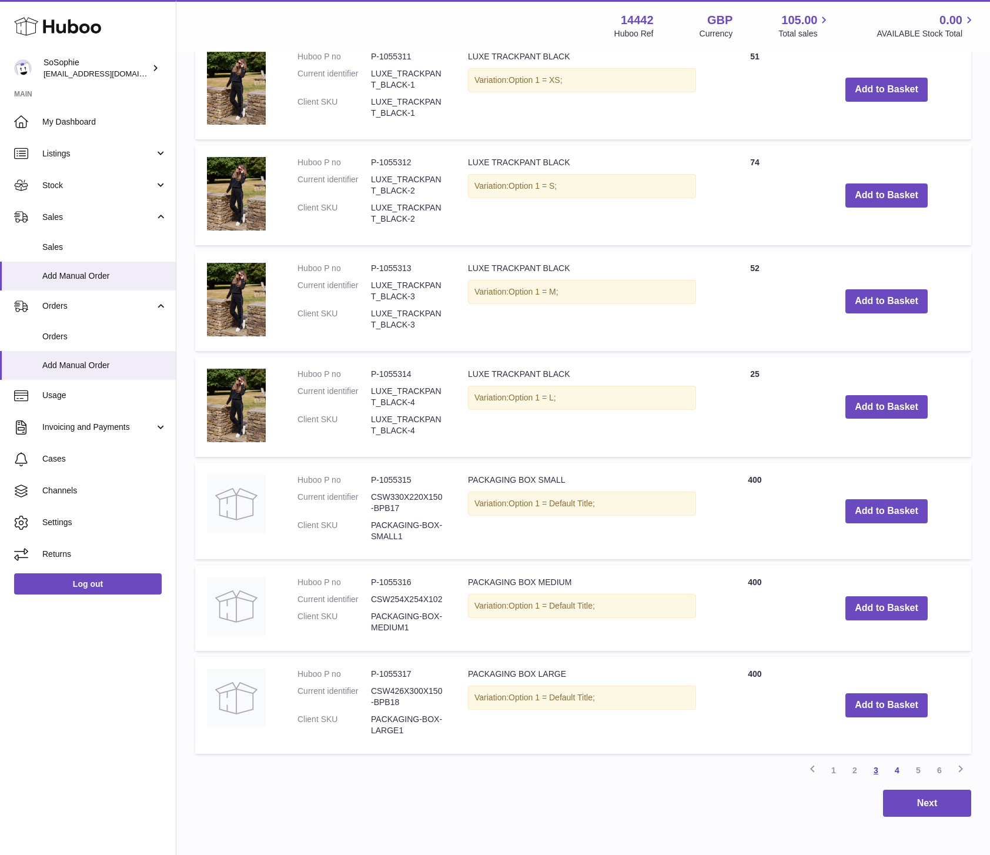
click at [875, 770] on link "3" at bounding box center [876, 770] width 21 height 21
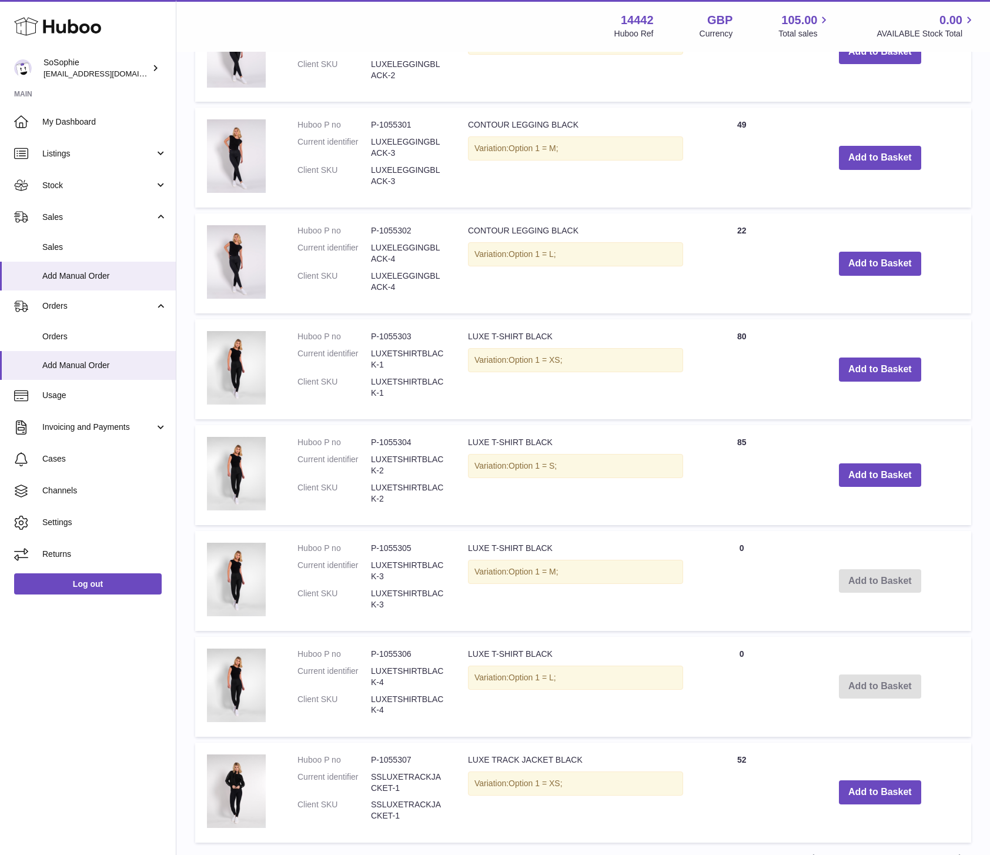
scroll to position [1143, 0]
click at [872, 479] on button "Add to Basket" at bounding box center [880, 475] width 82 height 24
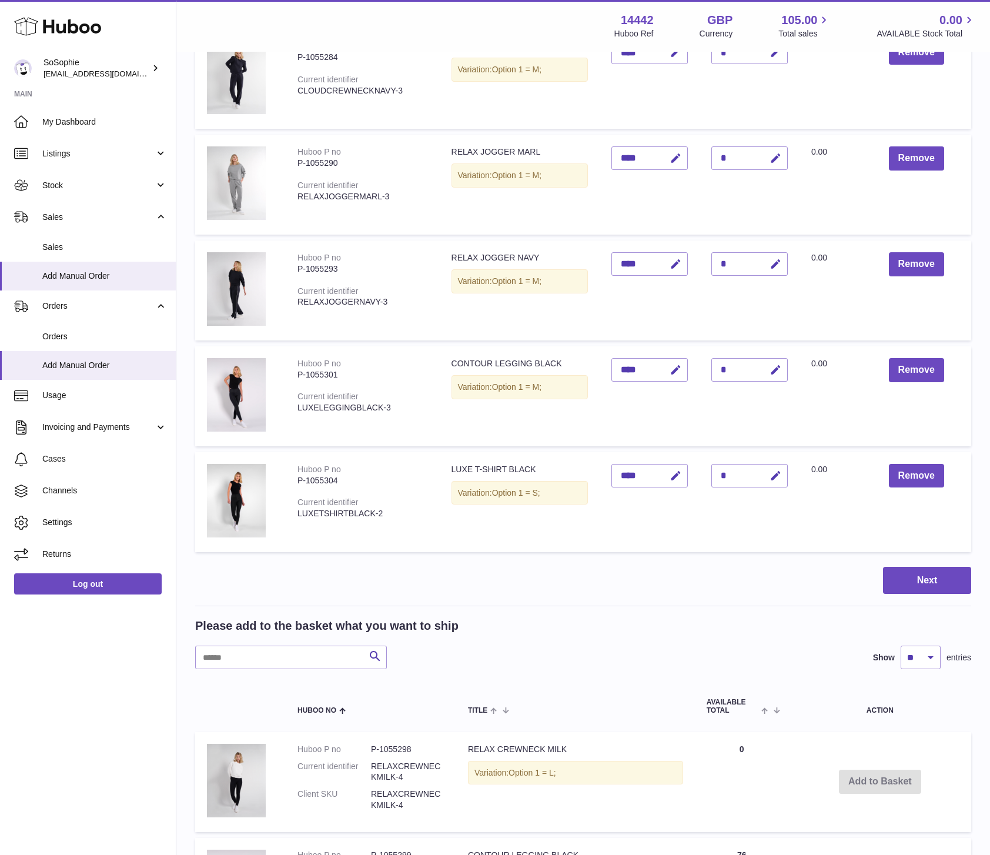
scroll to position [339, 0]
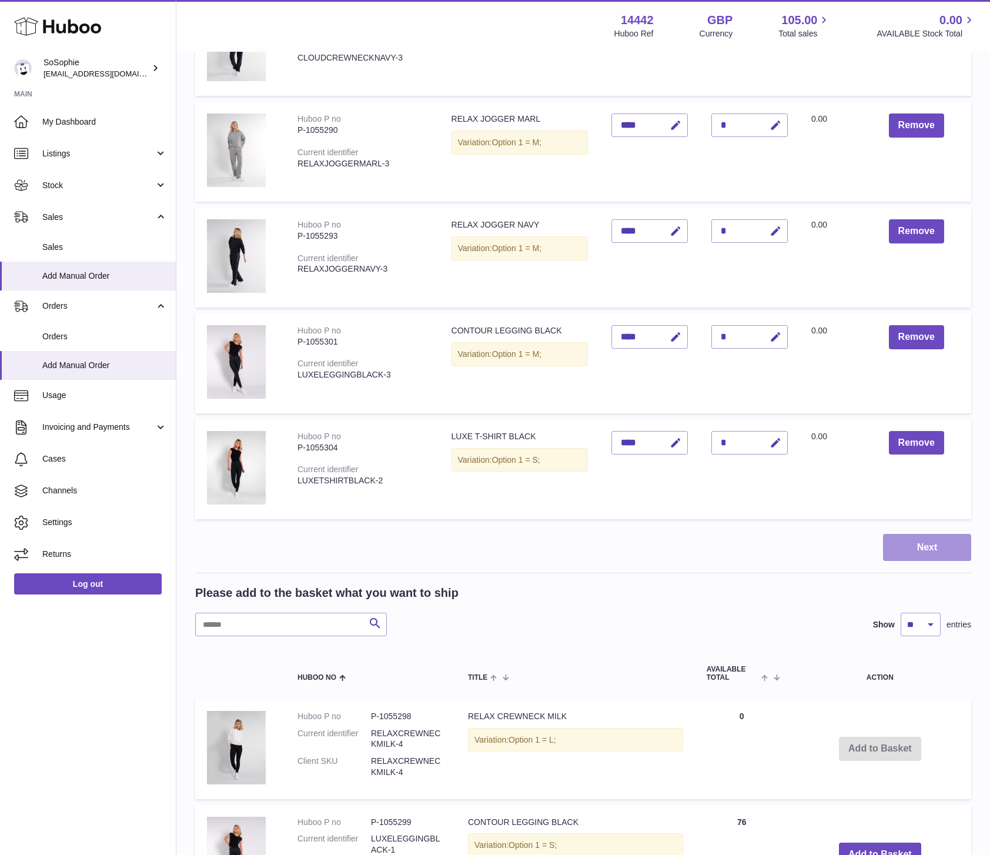
click at [945, 553] on button "Next" at bounding box center [927, 548] width 88 height 28
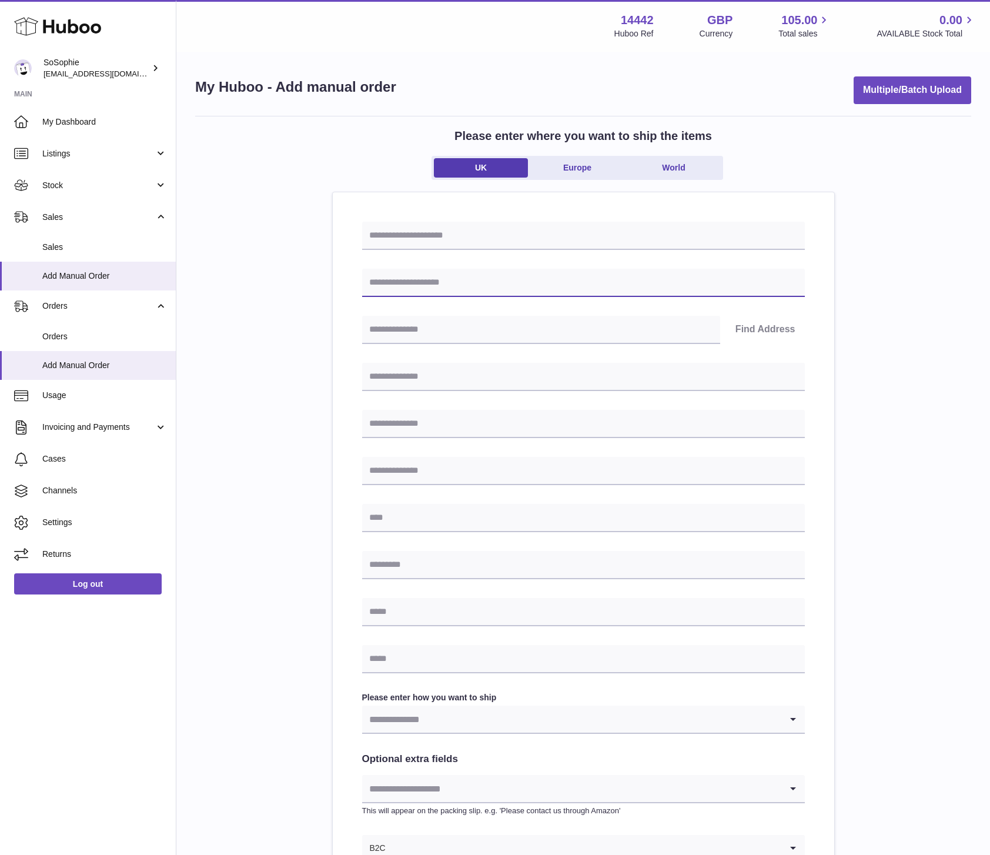
click at [401, 284] on input "text" at bounding box center [583, 283] width 443 height 28
type input "*"
type input "**********"
click at [432, 338] on input "text" at bounding box center [541, 330] width 358 height 28
type input "********"
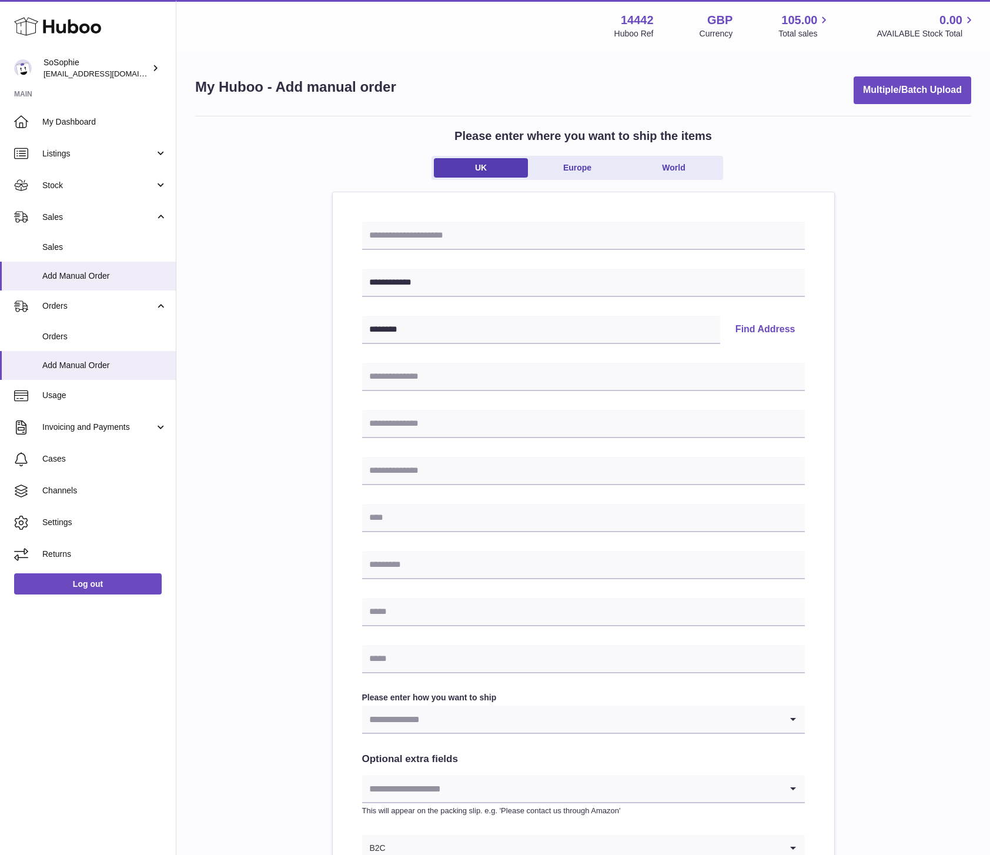
click at [754, 332] on button "Find Address" at bounding box center [765, 330] width 79 height 28
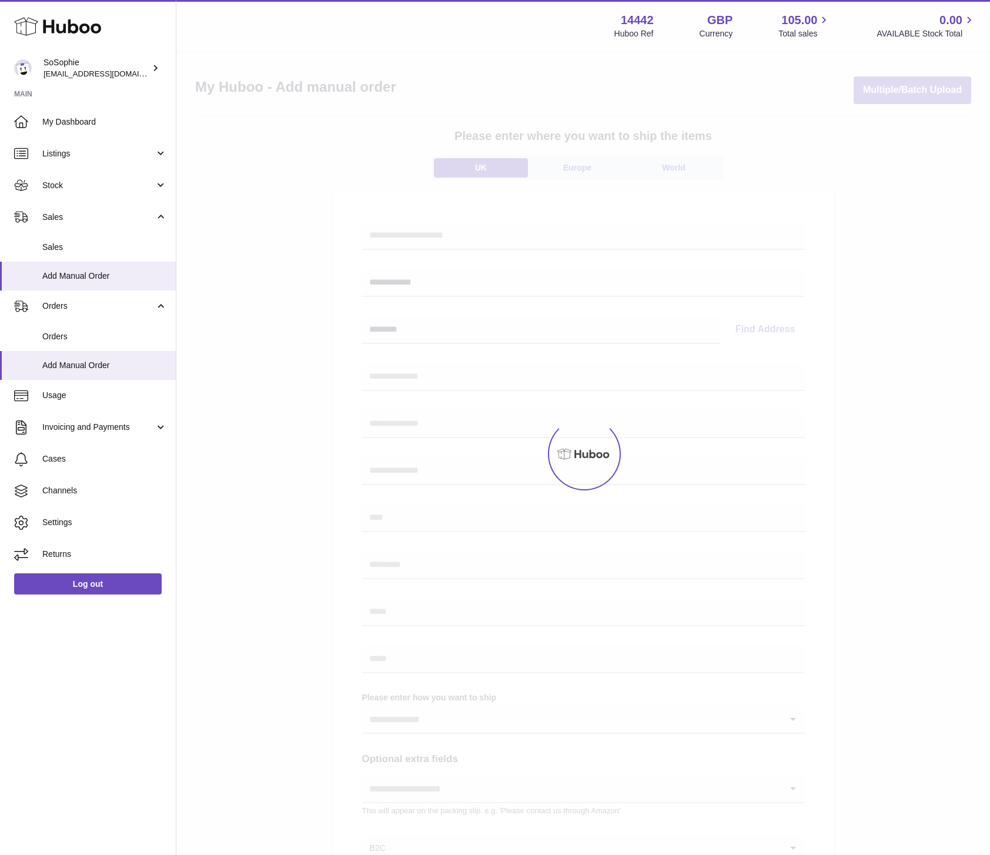
select select
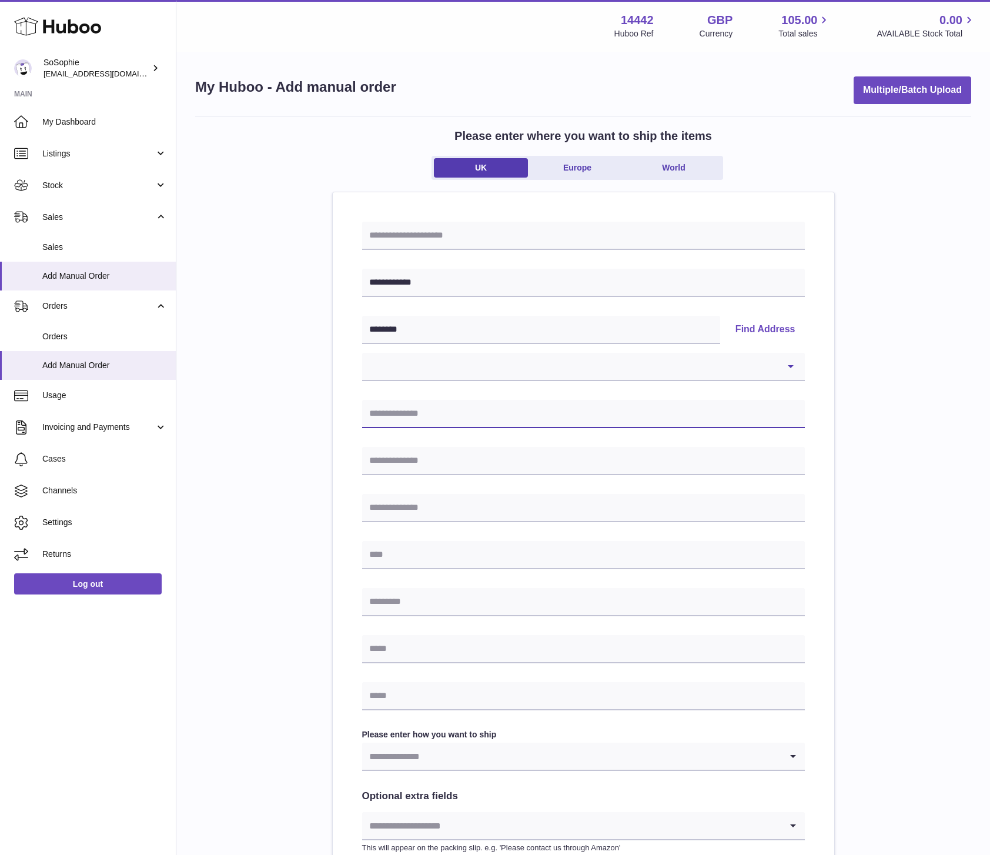
click at [455, 409] on input "text" at bounding box center [583, 414] width 443 height 28
type input "*"
type input "**********"
click at [397, 469] on input "text" at bounding box center [583, 461] width 443 height 28
type input "**********"
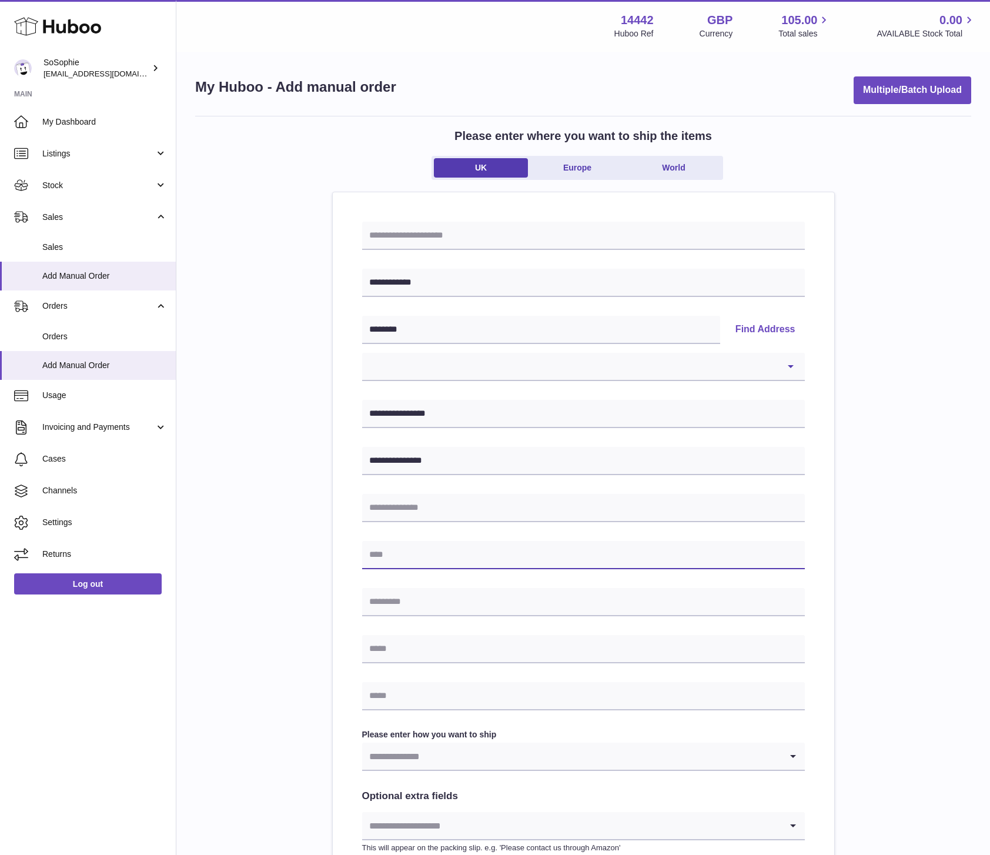
click at [391, 554] on input "text" at bounding box center [583, 555] width 443 height 28
type input "**********"
click at [477, 608] on input "text" at bounding box center [583, 602] width 443 height 28
type input "********"
click at [580, 650] on input "text" at bounding box center [583, 649] width 443 height 28
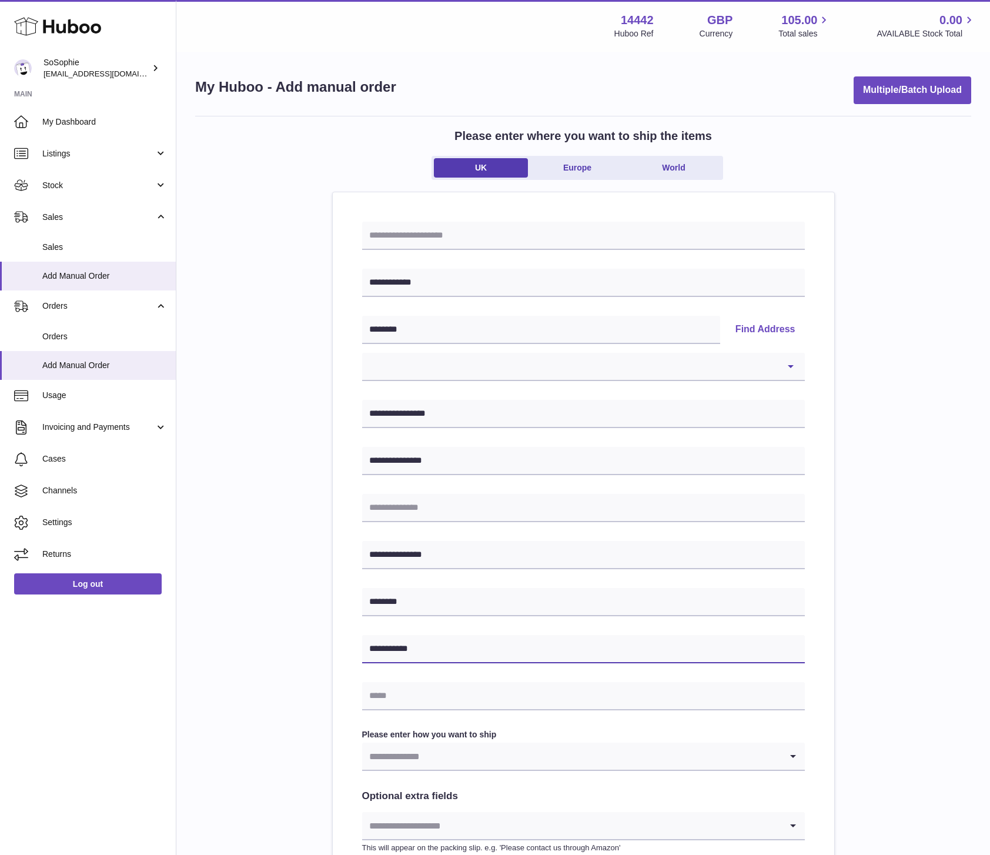
type input "**********"
click at [409, 697] on input "text" at bounding box center [583, 696] width 443 height 28
paste input "**********"
type input "**********"
click at [513, 758] on input "Search for option" at bounding box center [571, 756] width 419 height 27
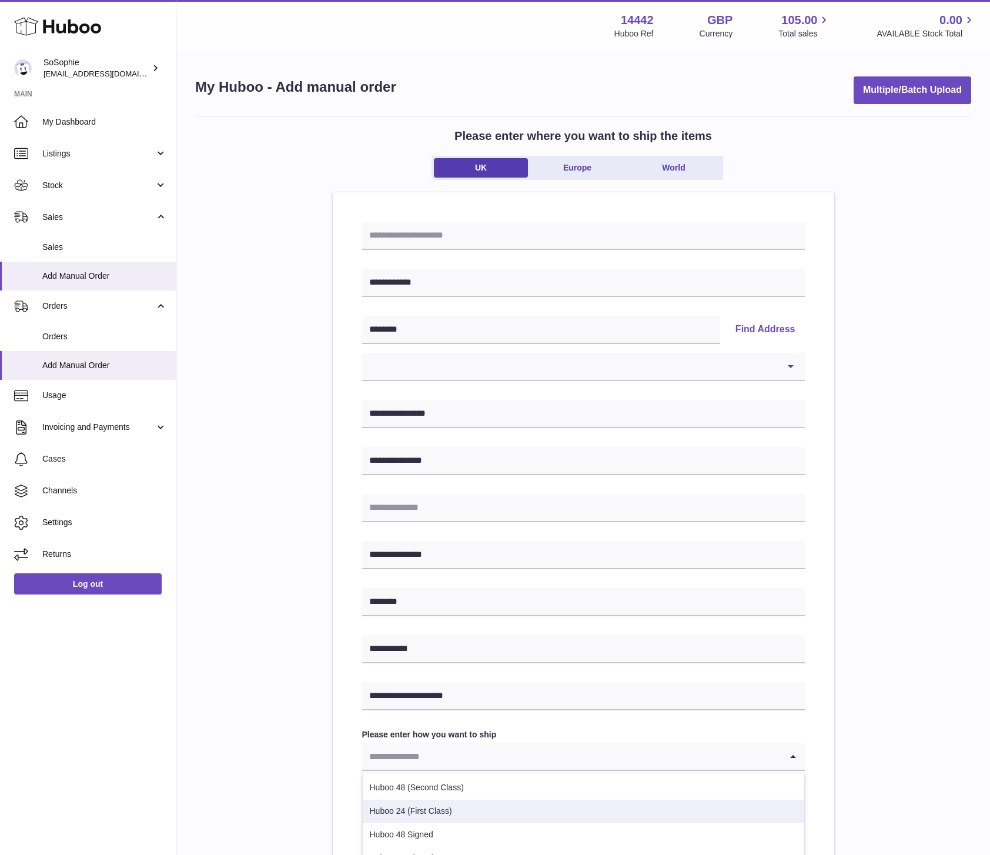
click at [471, 808] on li "Huboo 24 (First Class)" at bounding box center [584, 812] width 442 height 24
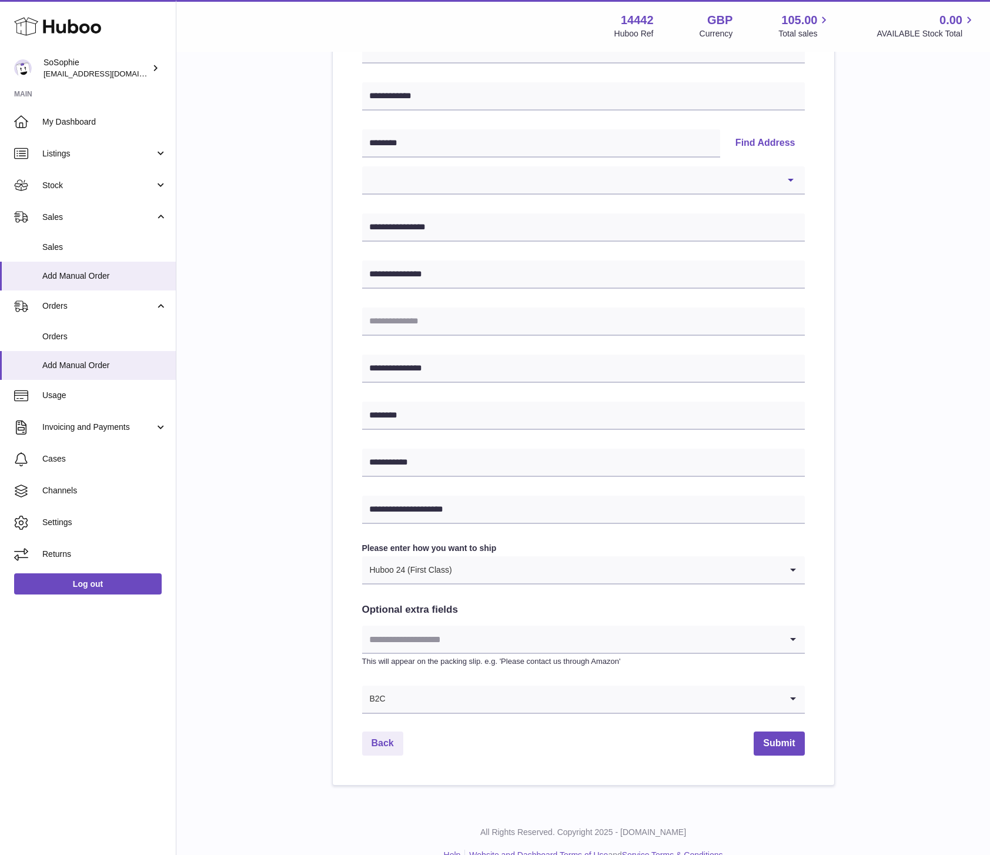
scroll to position [209, 0]
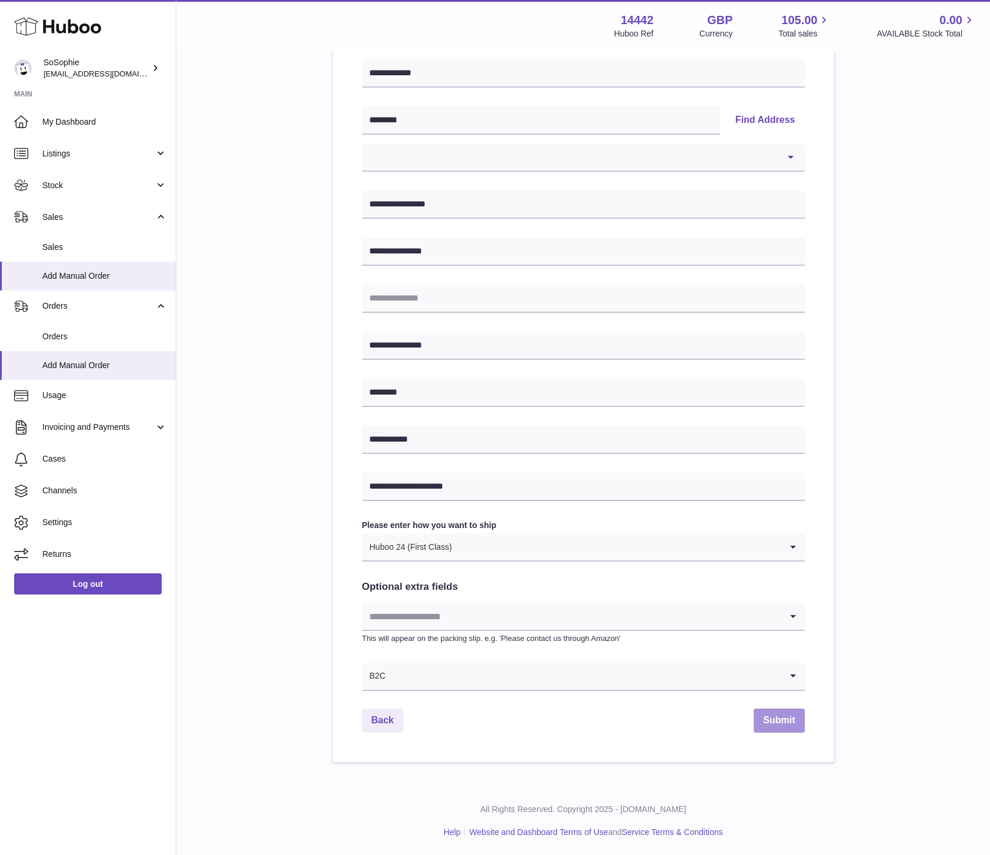
click at [772, 720] on button "Submit" at bounding box center [779, 721] width 51 height 24
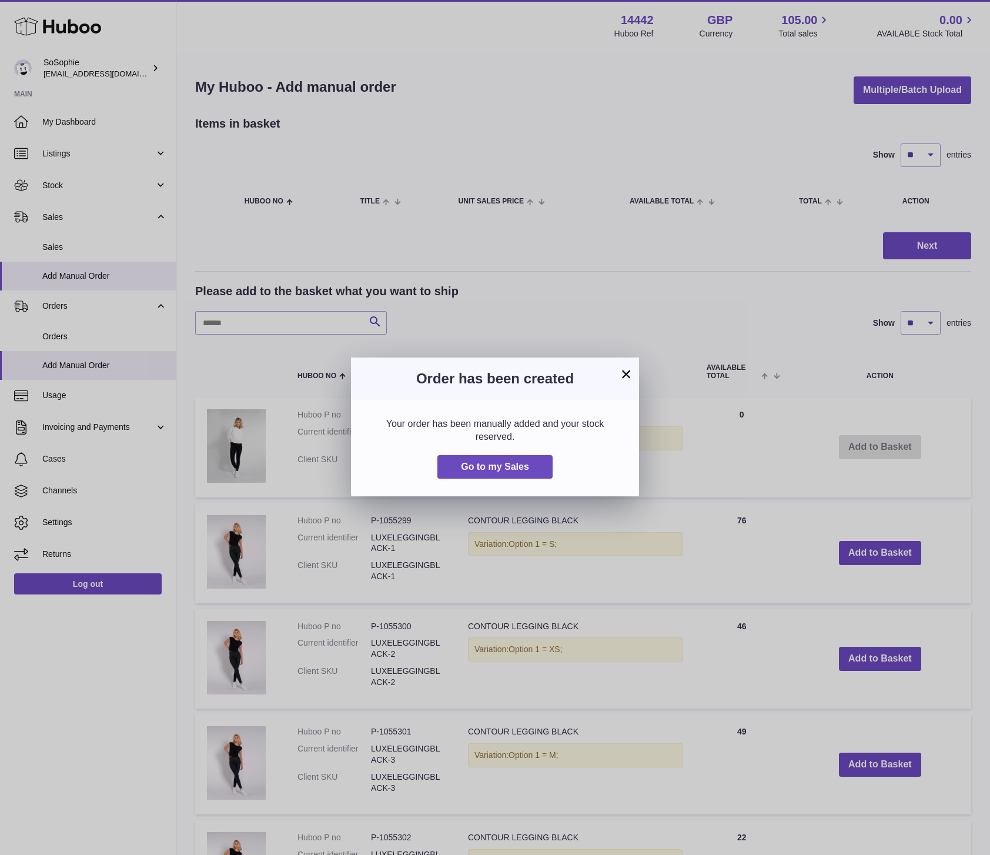
click at [627, 375] on button "×" at bounding box center [626, 374] width 14 height 14
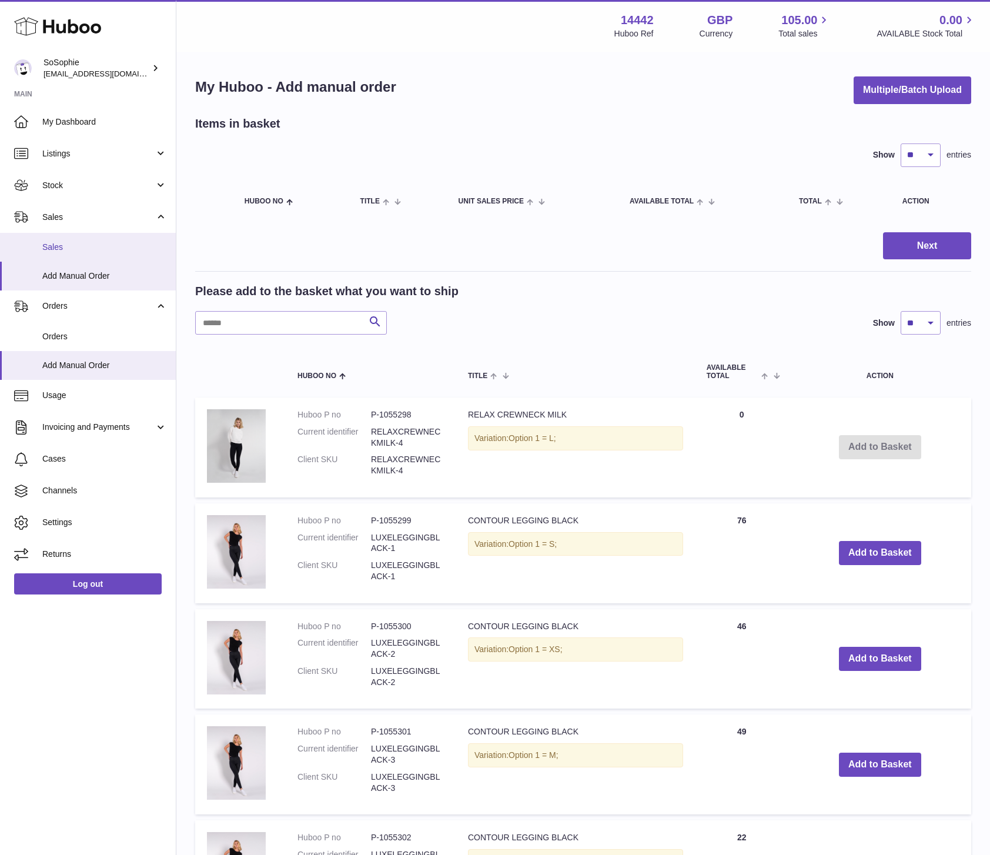
click at [62, 248] on span "Sales" at bounding box center [104, 247] width 125 height 11
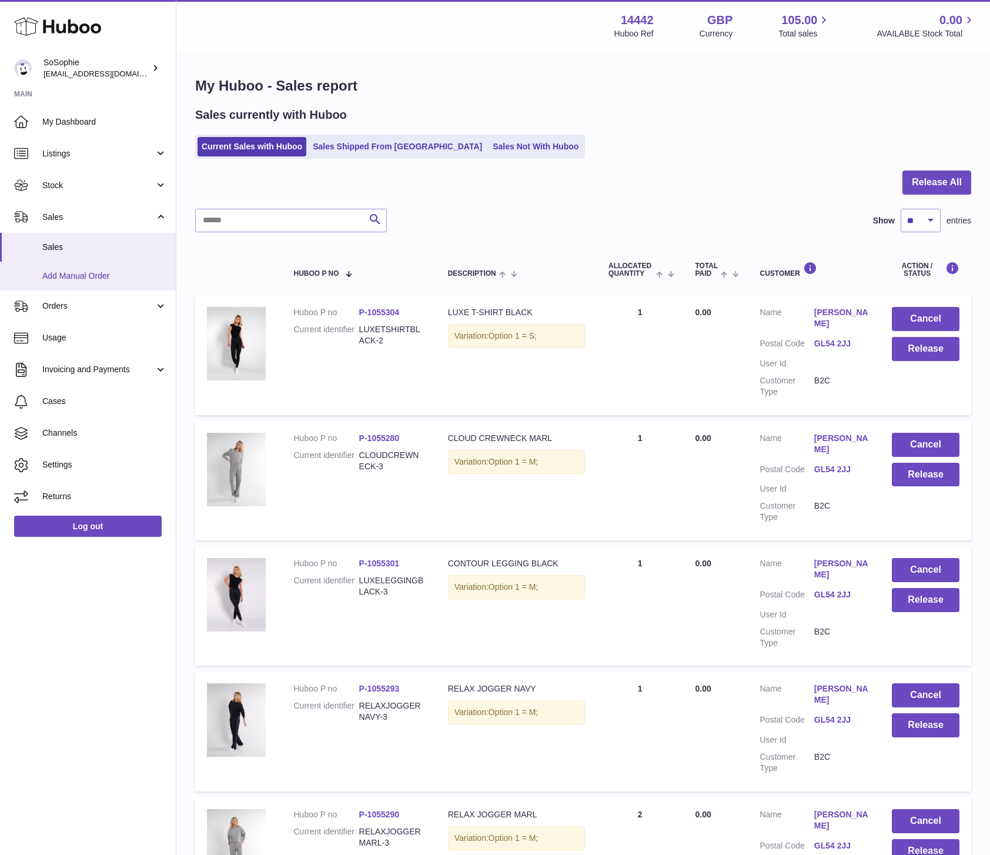
click at [72, 279] on span "Add Manual Order" at bounding box center [104, 276] width 125 height 11
